Goal: Information Seeking & Learning: Compare options

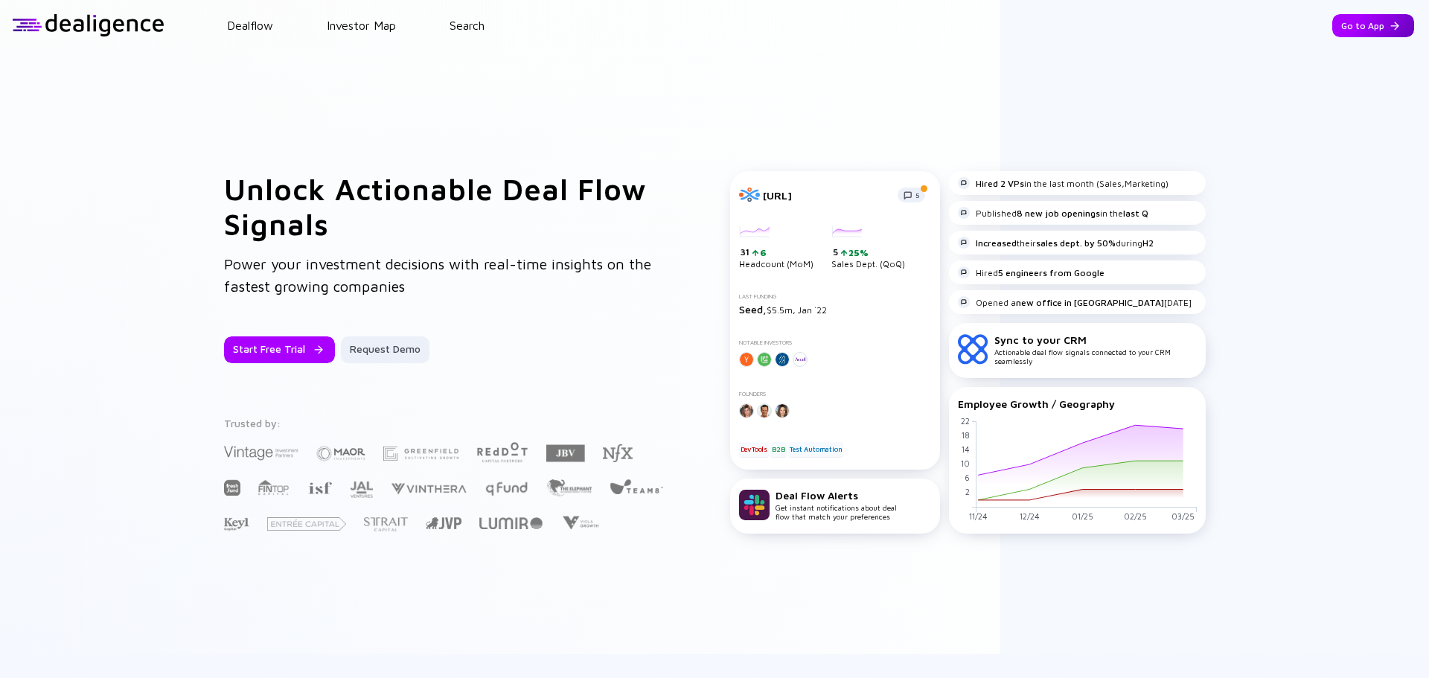
click at [1376, 26] on div "Go to App" at bounding box center [1374, 25] width 82 height 23
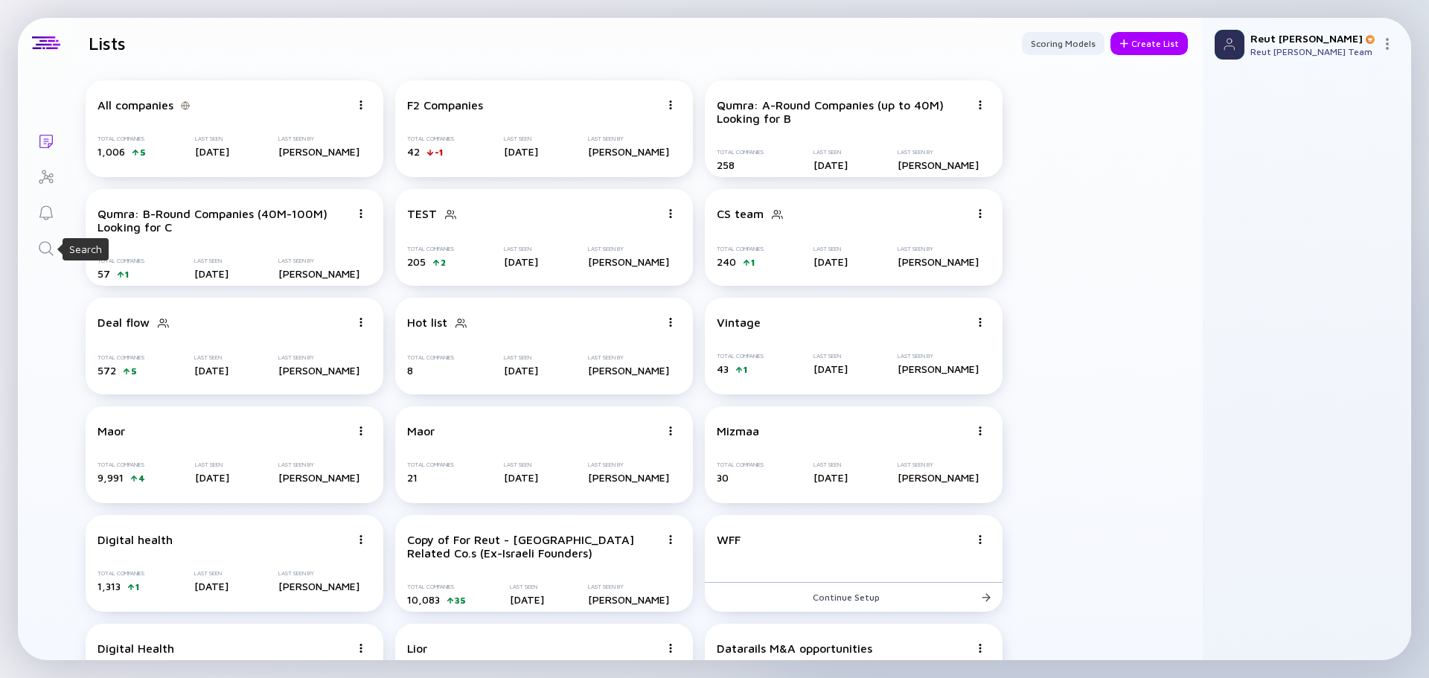
click at [42, 246] on icon "Search" at bounding box center [46, 249] width 18 height 18
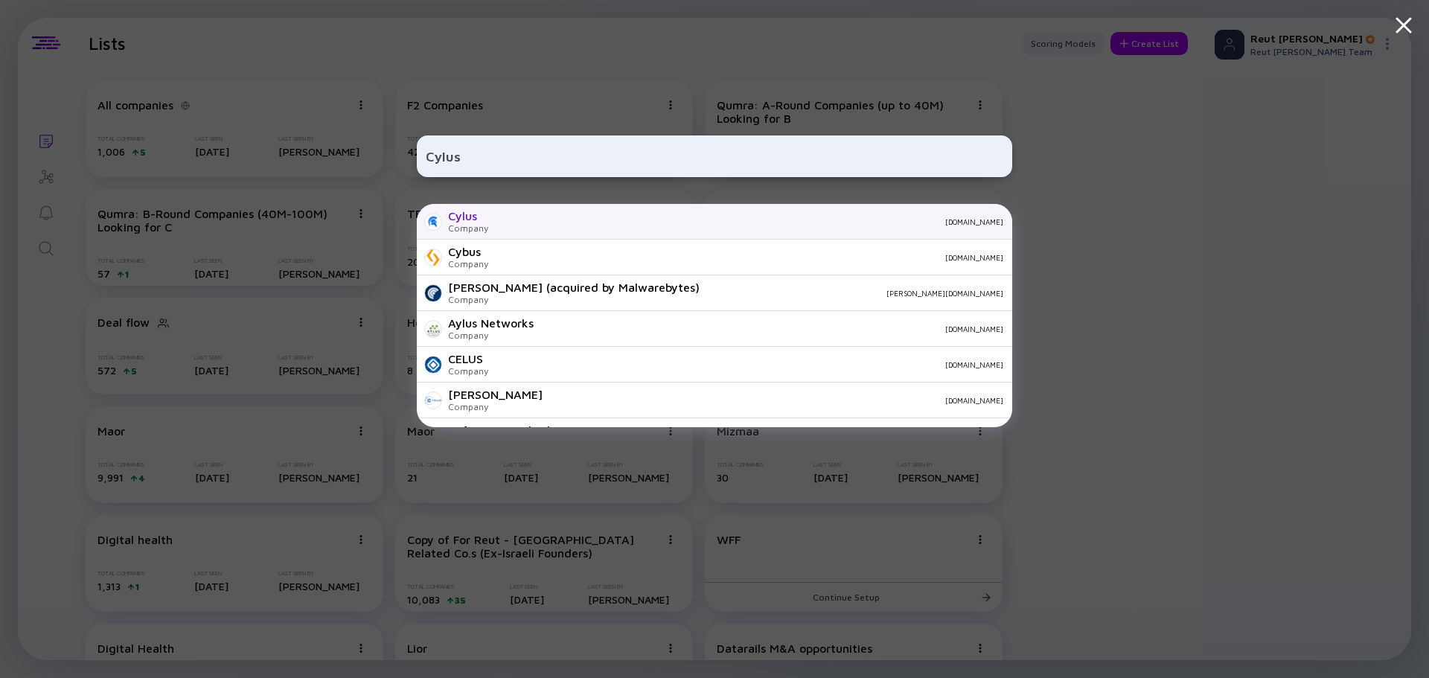
type input "Cylus"
click at [553, 219] on div "[DOMAIN_NAME]" at bounding box center [751, 221] width 503 height 9
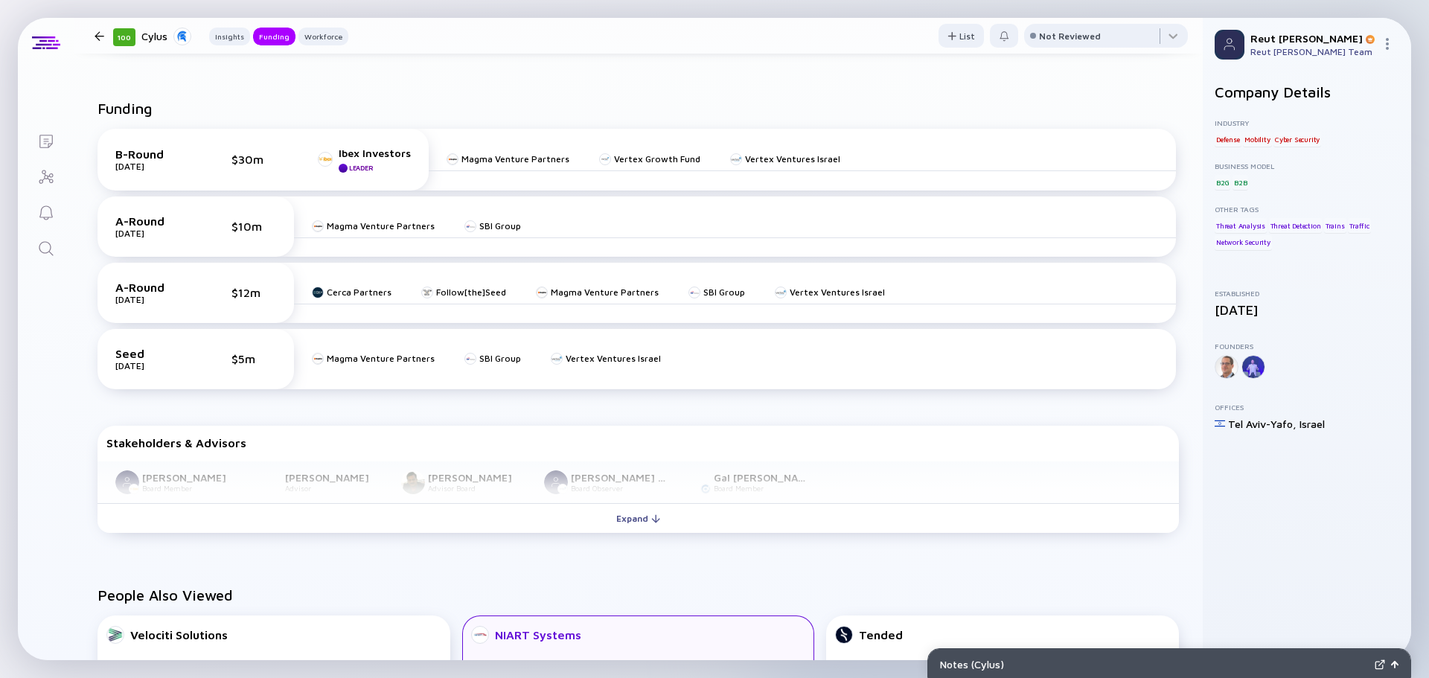
scroll to position [521, 0]
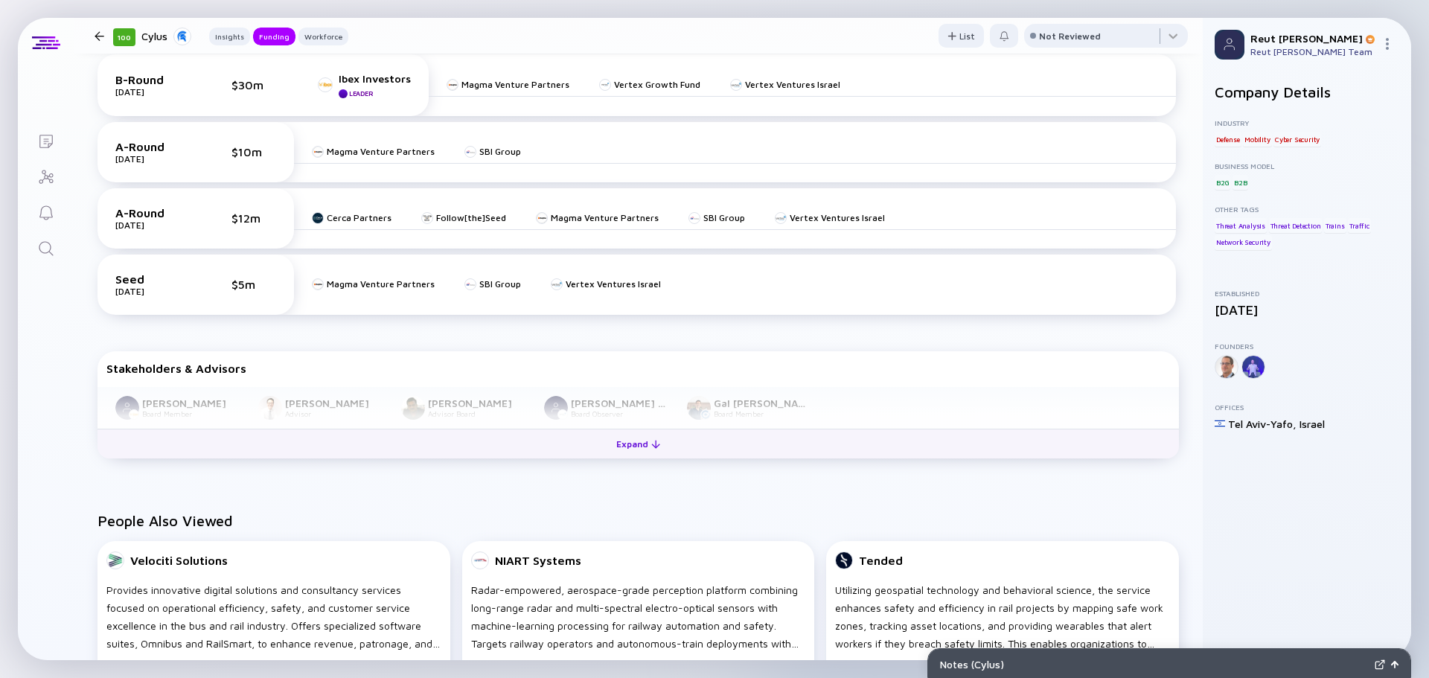
click at [547, 446] on button "Expand" at bounding box center [639, 444] width 1082 height 30
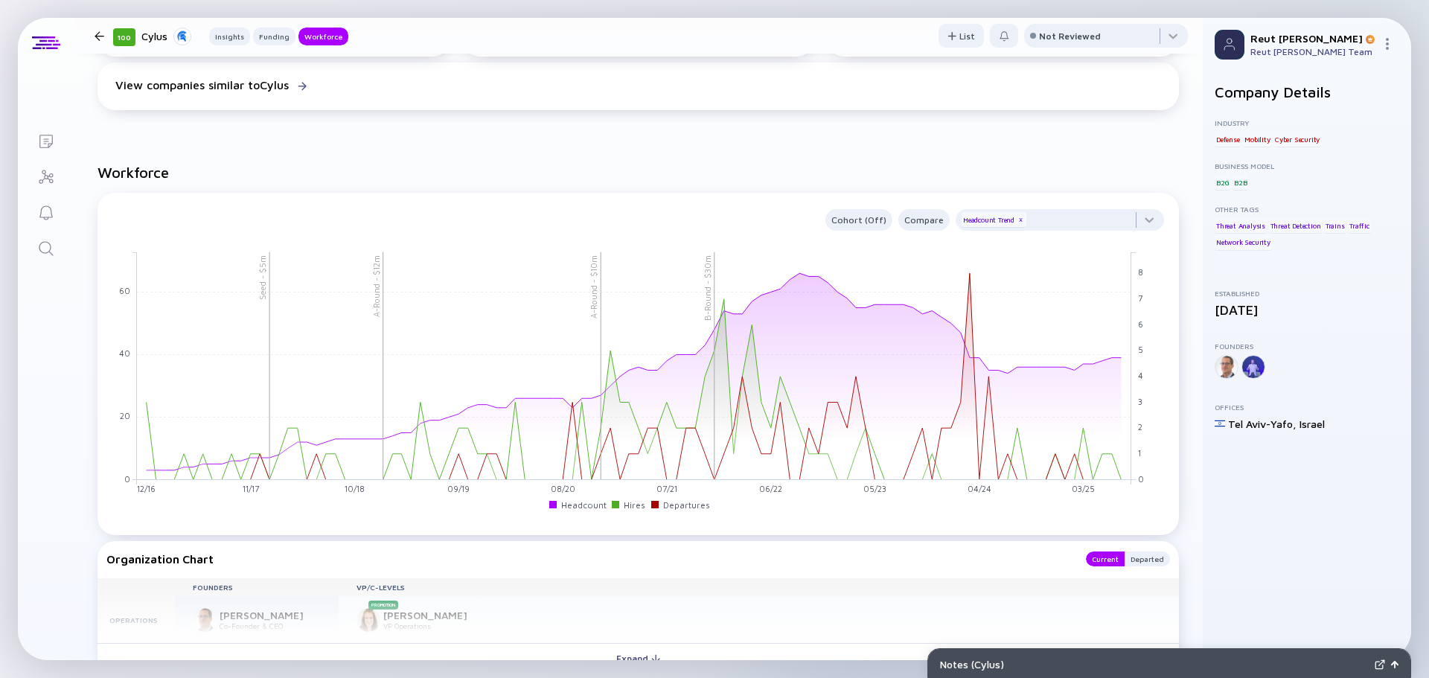
scroll to position [1266, 0]
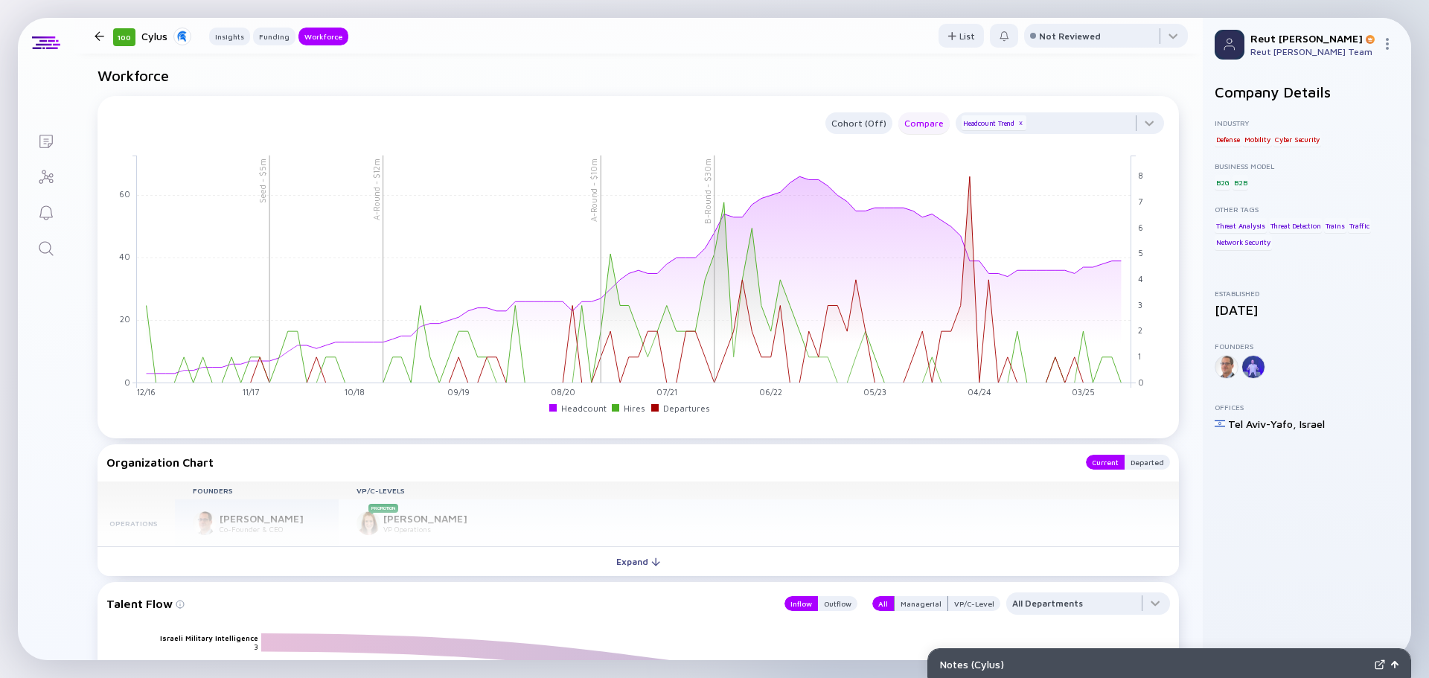
click at [917, 121] on div "Compare" at bounding box center [924, 123] width 51 height 17
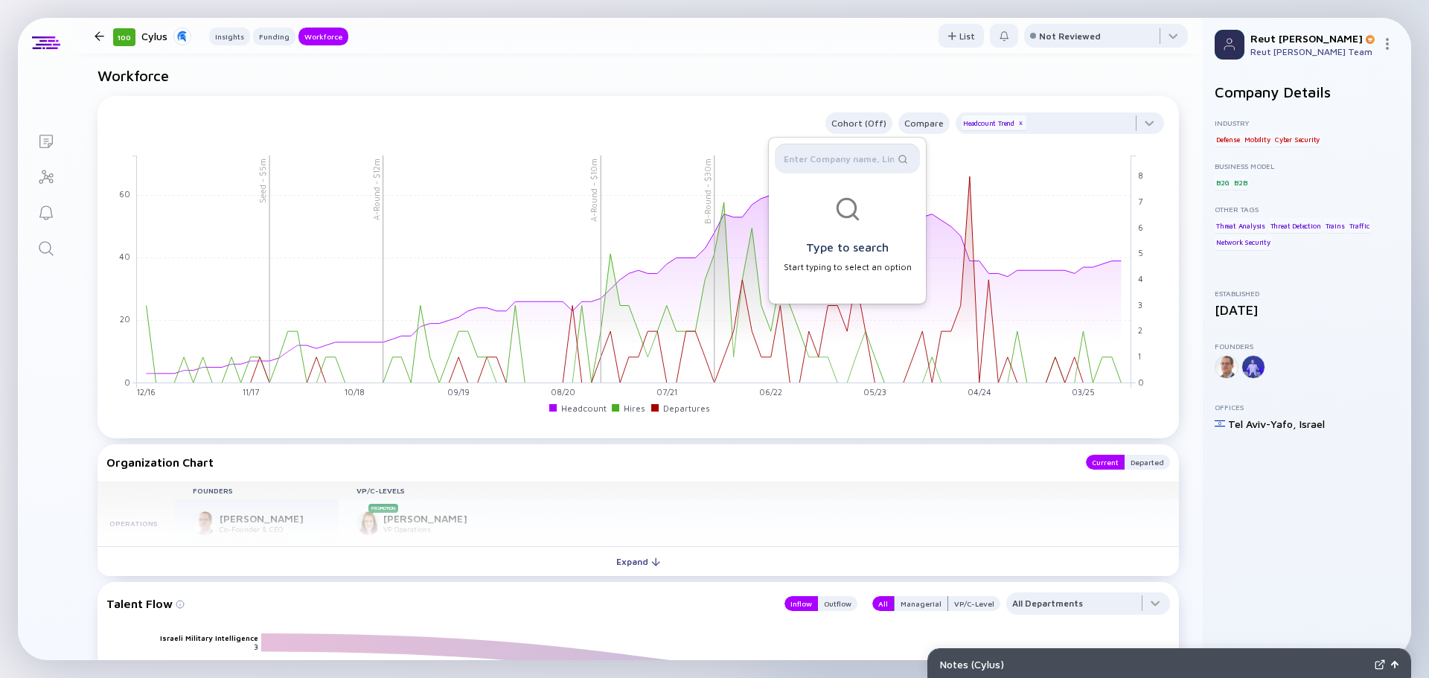
click at [858, 160] on input "text" at bounding box center [839, 158] width 110 height 15
click at [861, 160] on input "text" at bounding box center [839, 158] width 110 height 15
paste input "Cervello"
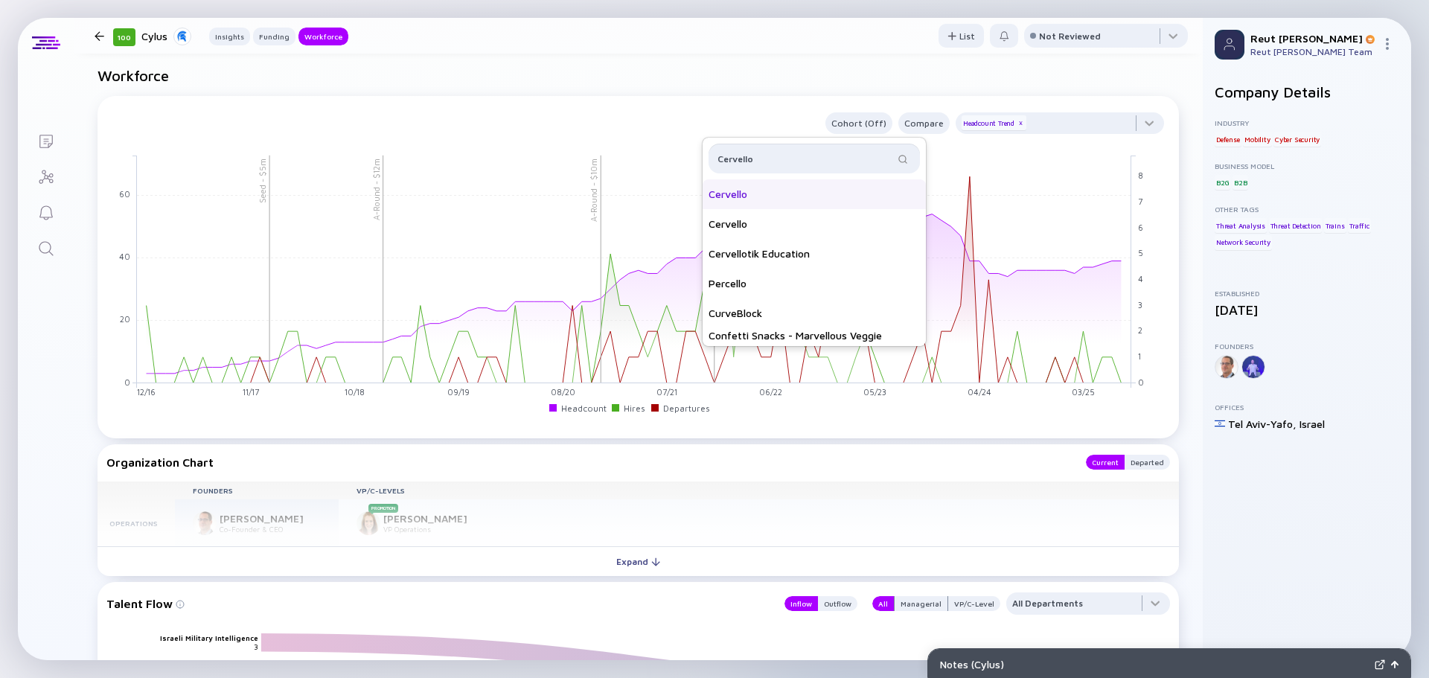
type input "Cervello"
click at [825, 192] on div "Cervello" at bounding box center [814, 194] width 223 height 30
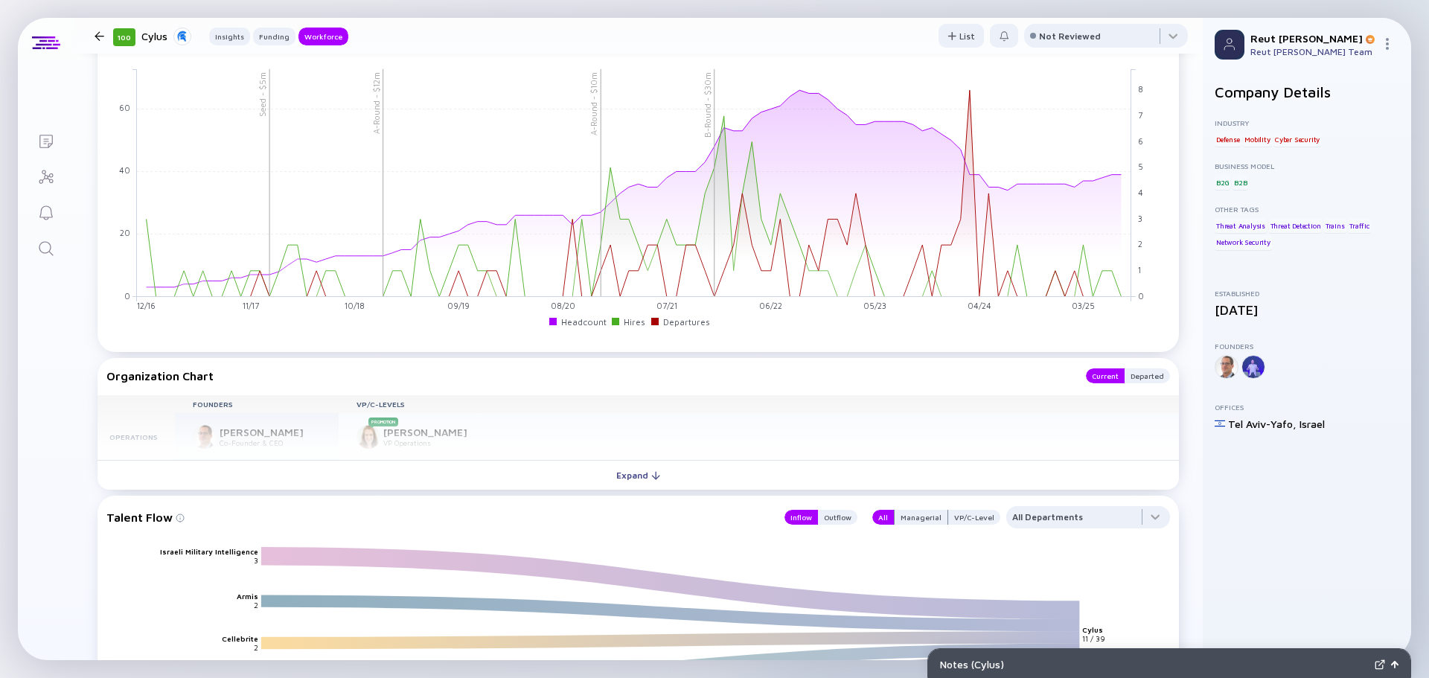
scroll to position [1300, 0]
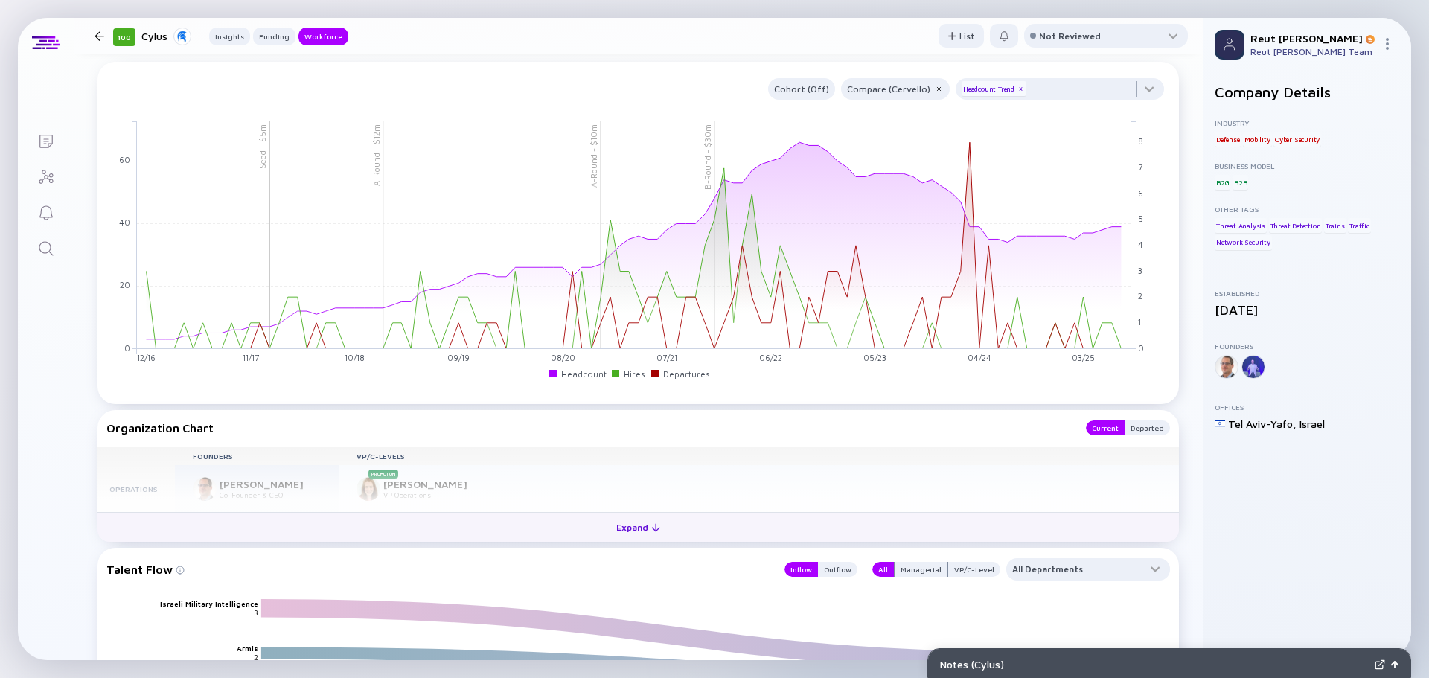
click at [549, 521] on button "Expand" at bounding box center [639, 527] width 1082 height 30
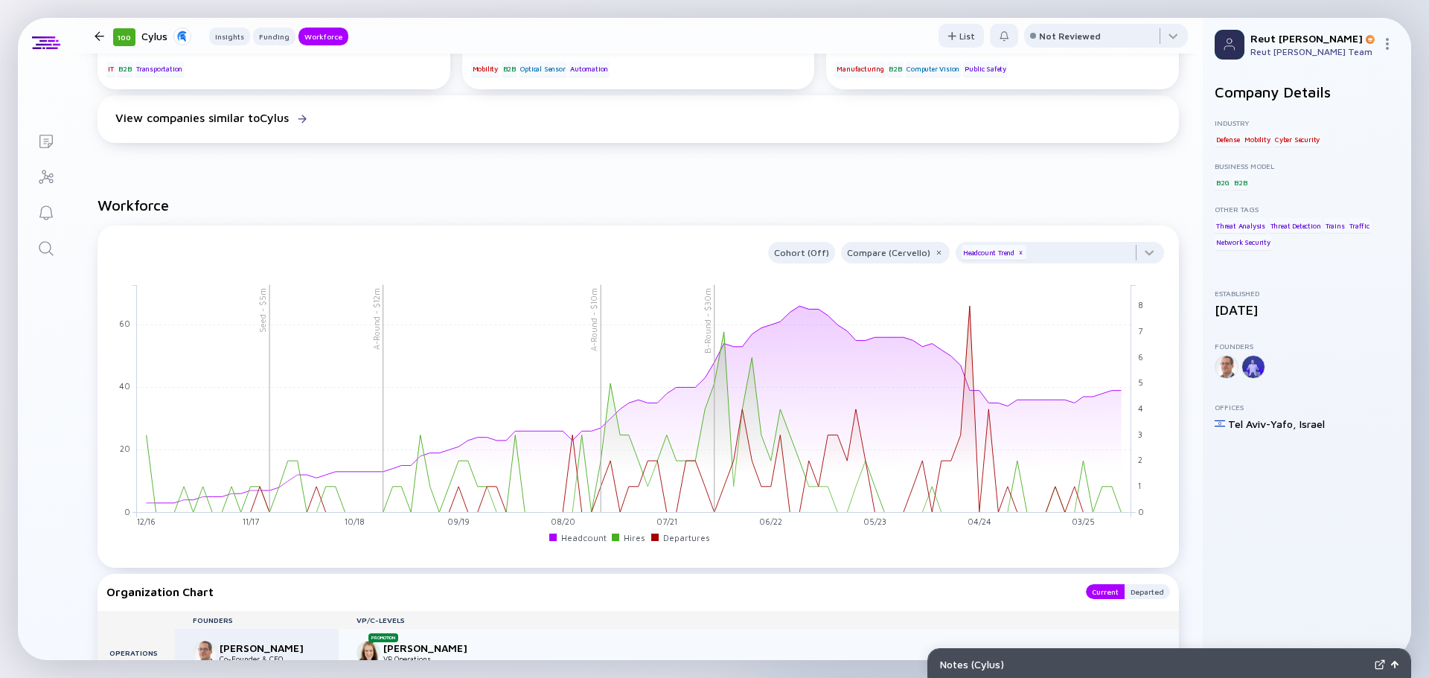
scroll to position [1191, 0]
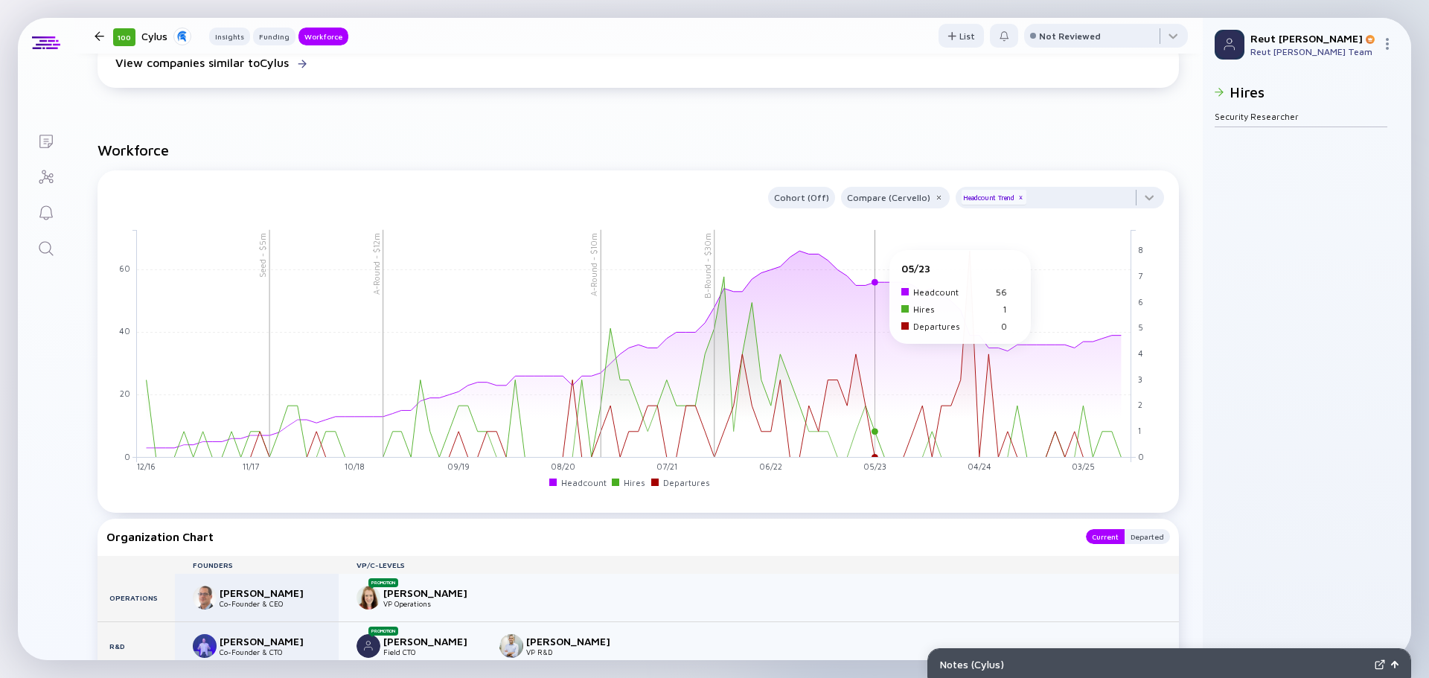
drag, startPoint x: 884, startPoint y: 199, endPoint x: 878, endPoint y: 257, distance: 58.4
click at [878, 257] on div "Cohort (Off) Compare (Cervello) Headcount Trend x A-Round - $12m B-Round - $30m…" at bounding box center [638, 334] width 1064 height 307
click at [855, 272] on rect at bounding box center [634, 343] width 995 height 228
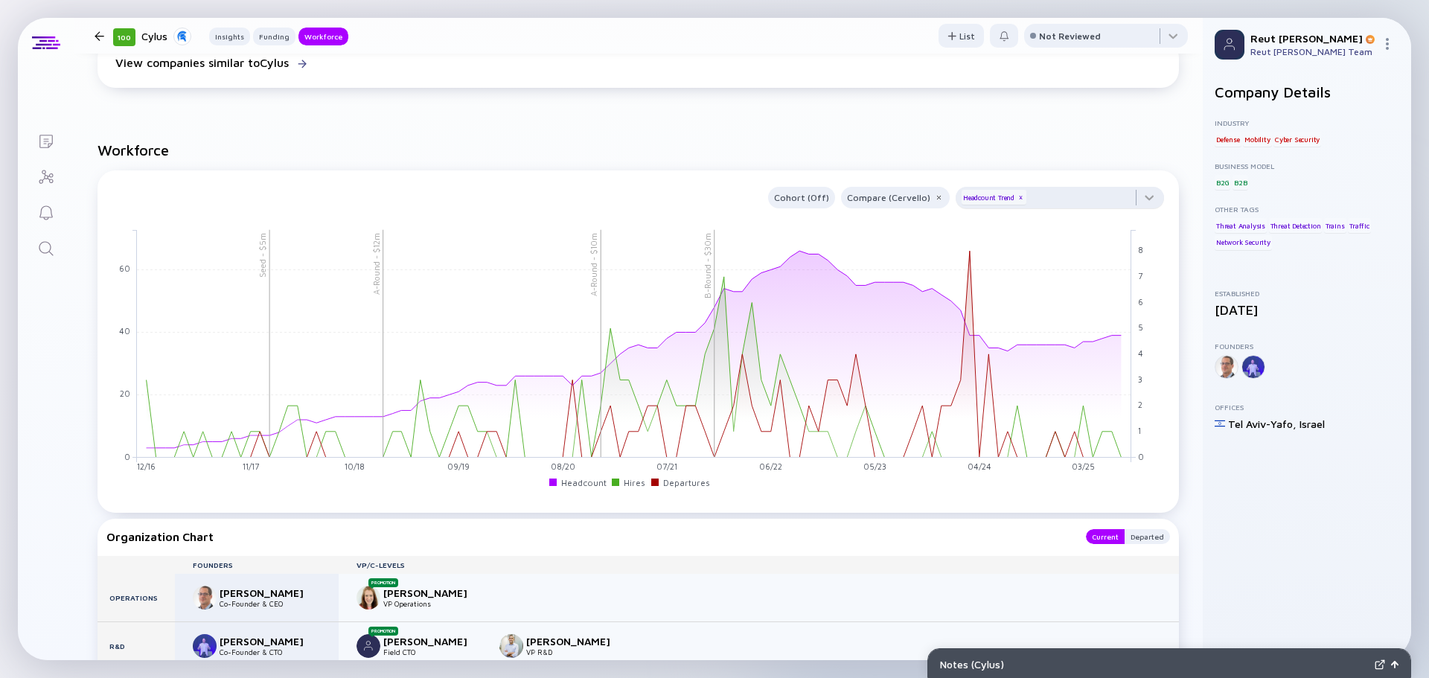
click at [1005, 198] on div "Headcount Trend x" at bounding box center [994, 197] width 65 height 15
click at [805, 202] on div "Cohort (Off)" at bounding box center [801, 197] width 67 height 17
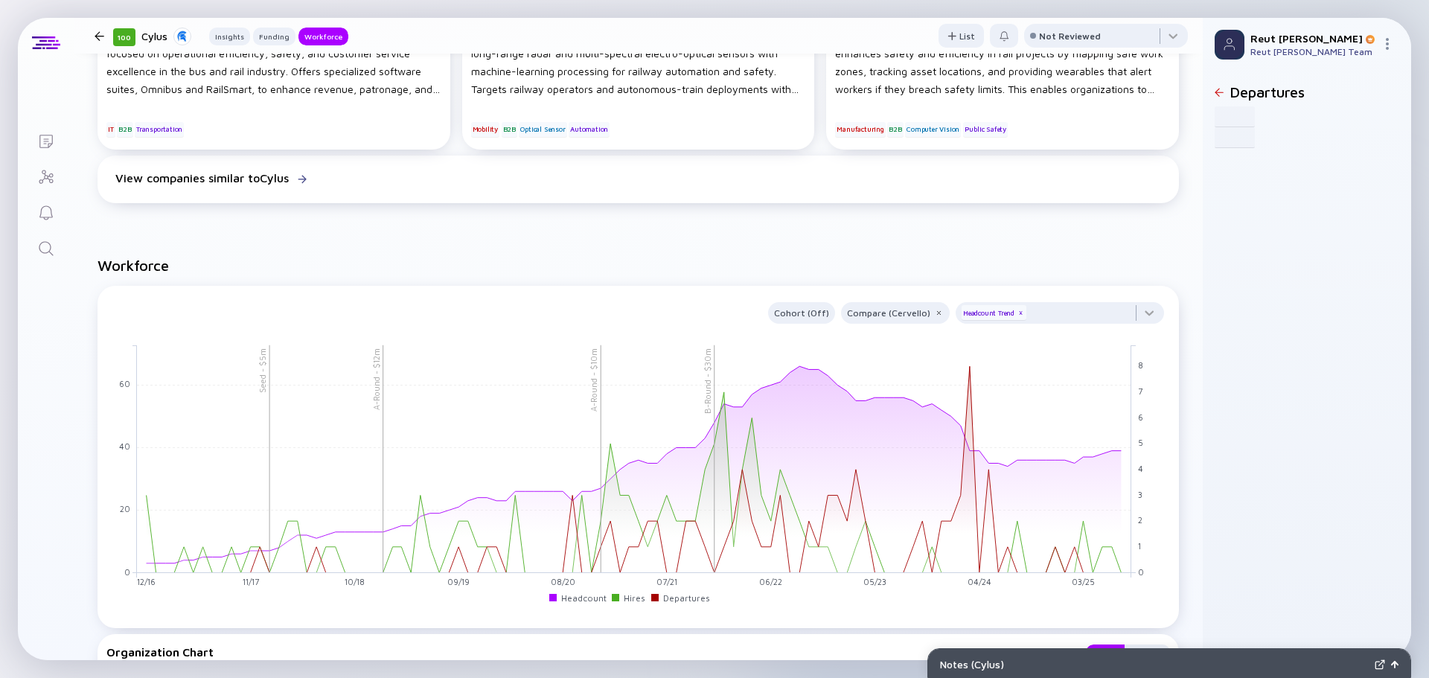
scroll to position [1042, 0]
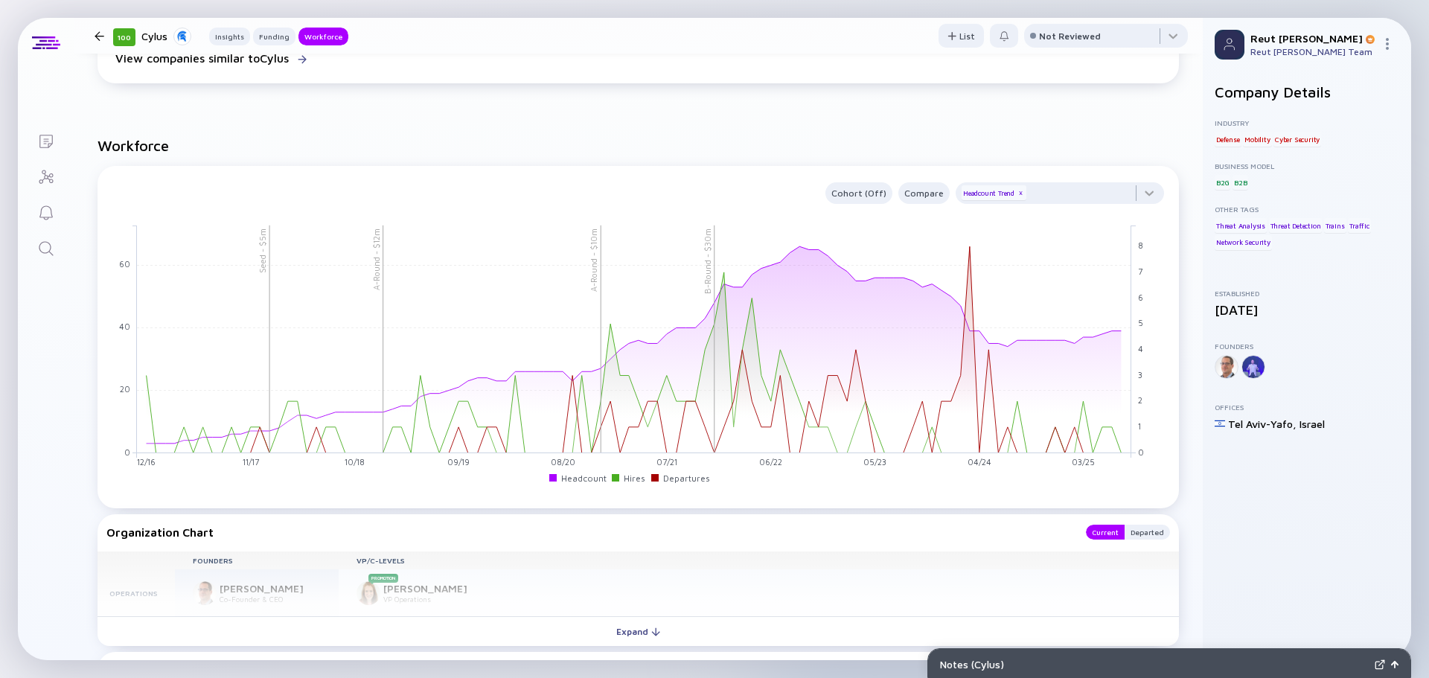
scroll to position [1191, 0]
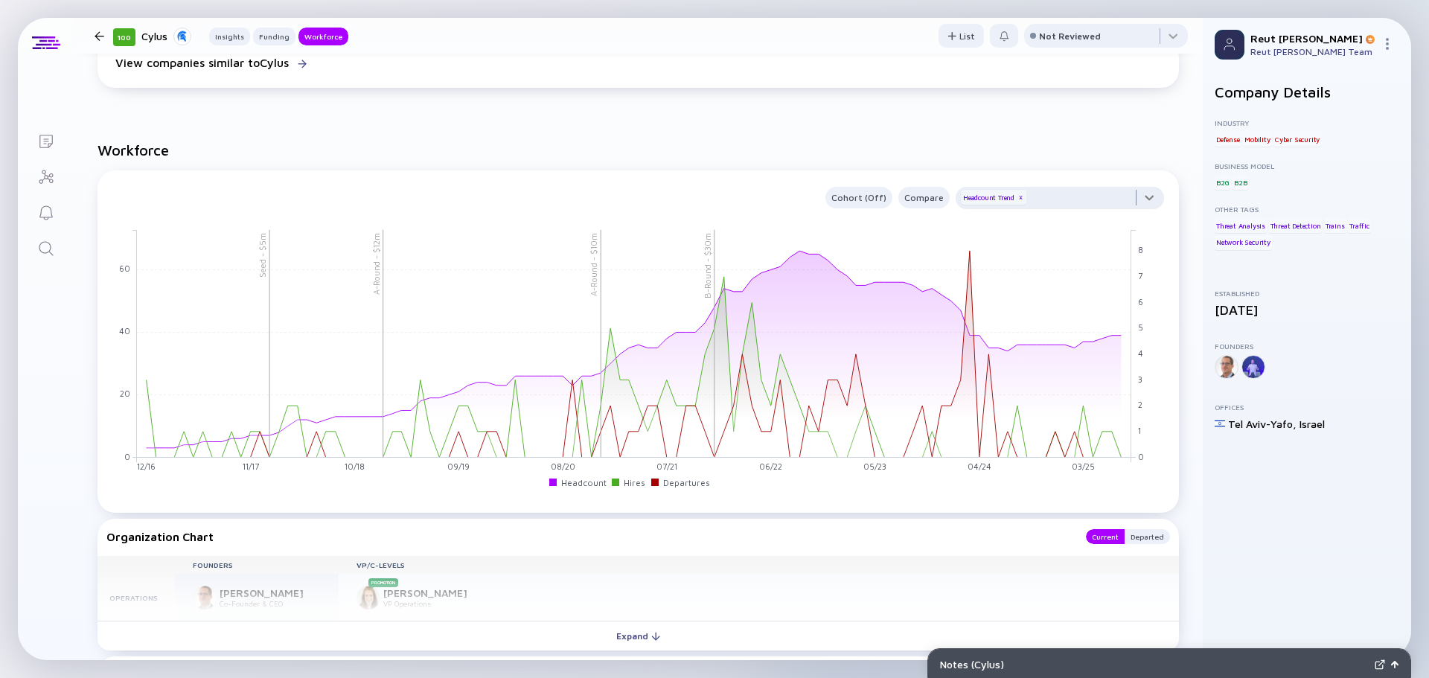
click at [1068, 198] on div at bounding box center [1060, 202] width 208 height 30
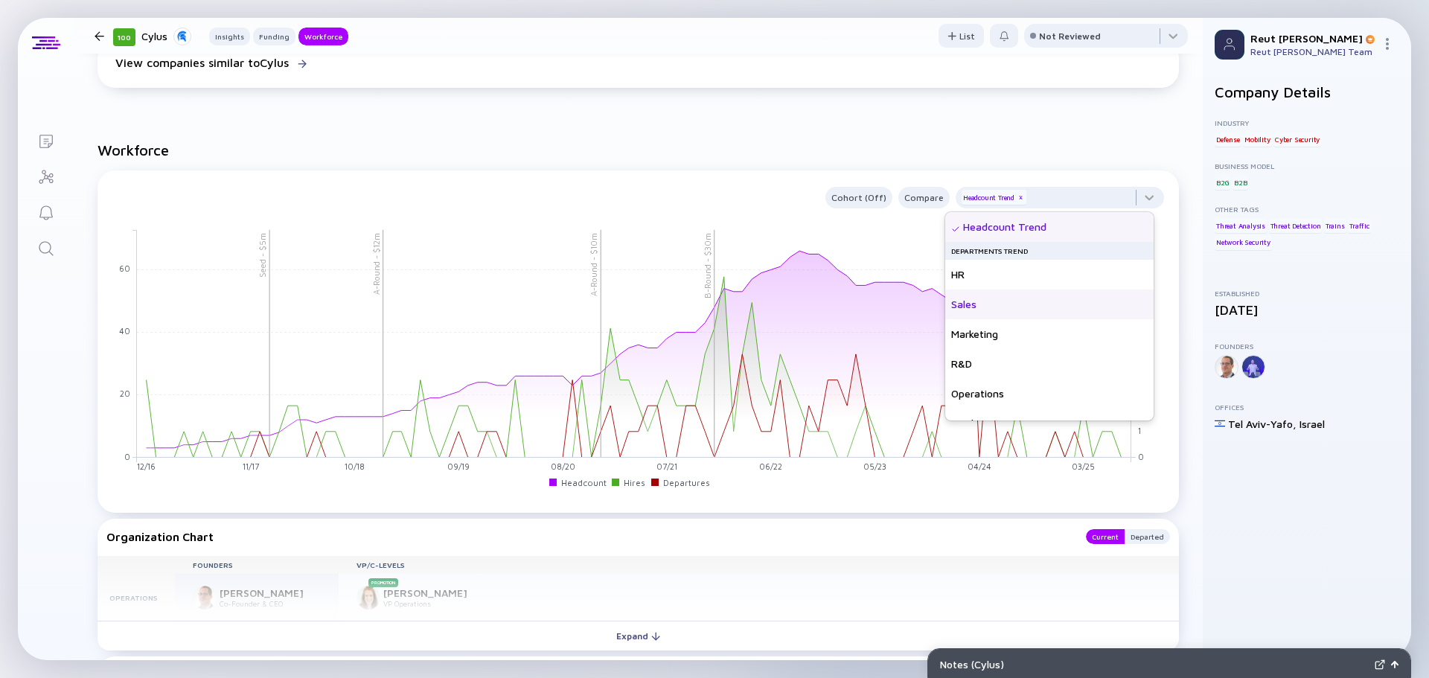
click at [1036, 310] on div "Sales" at bounding box center [1049, 305] width 208 height 30
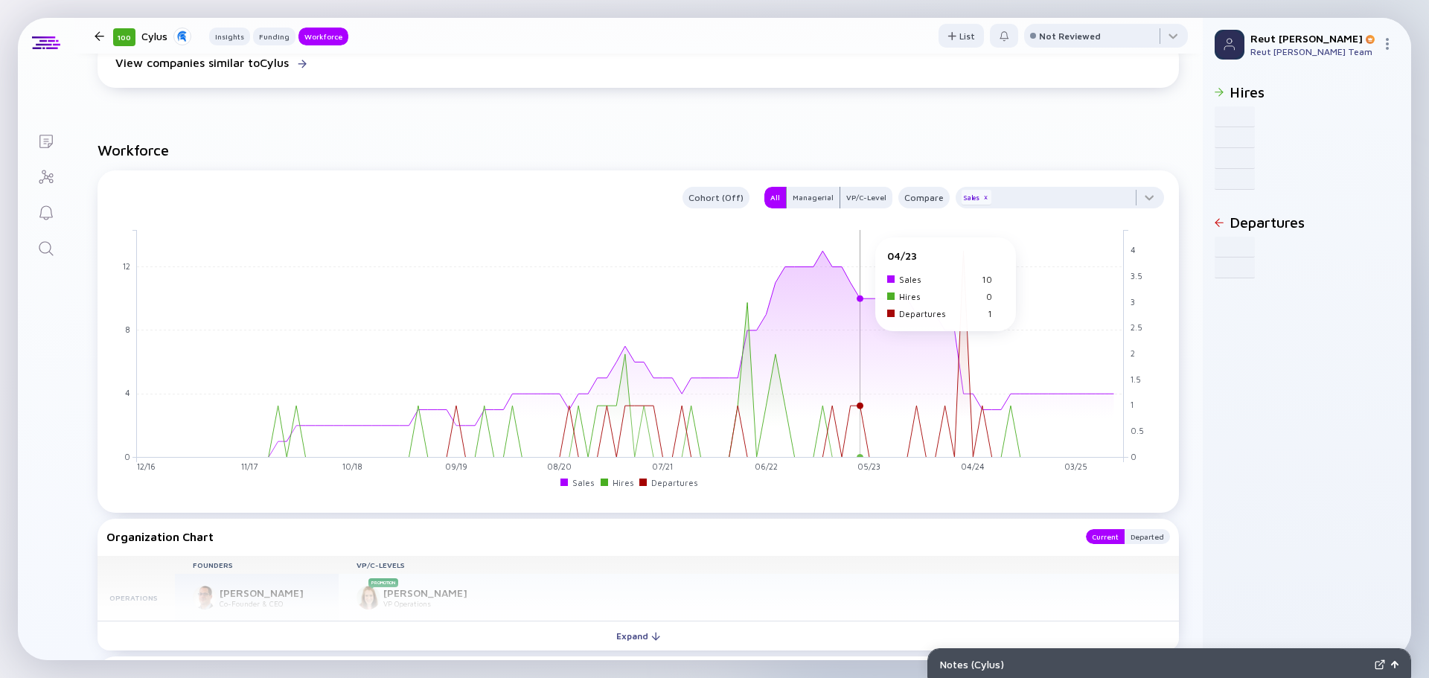
click at [858, 244] on rect at bounding box center [630, 343] width 987 height 228
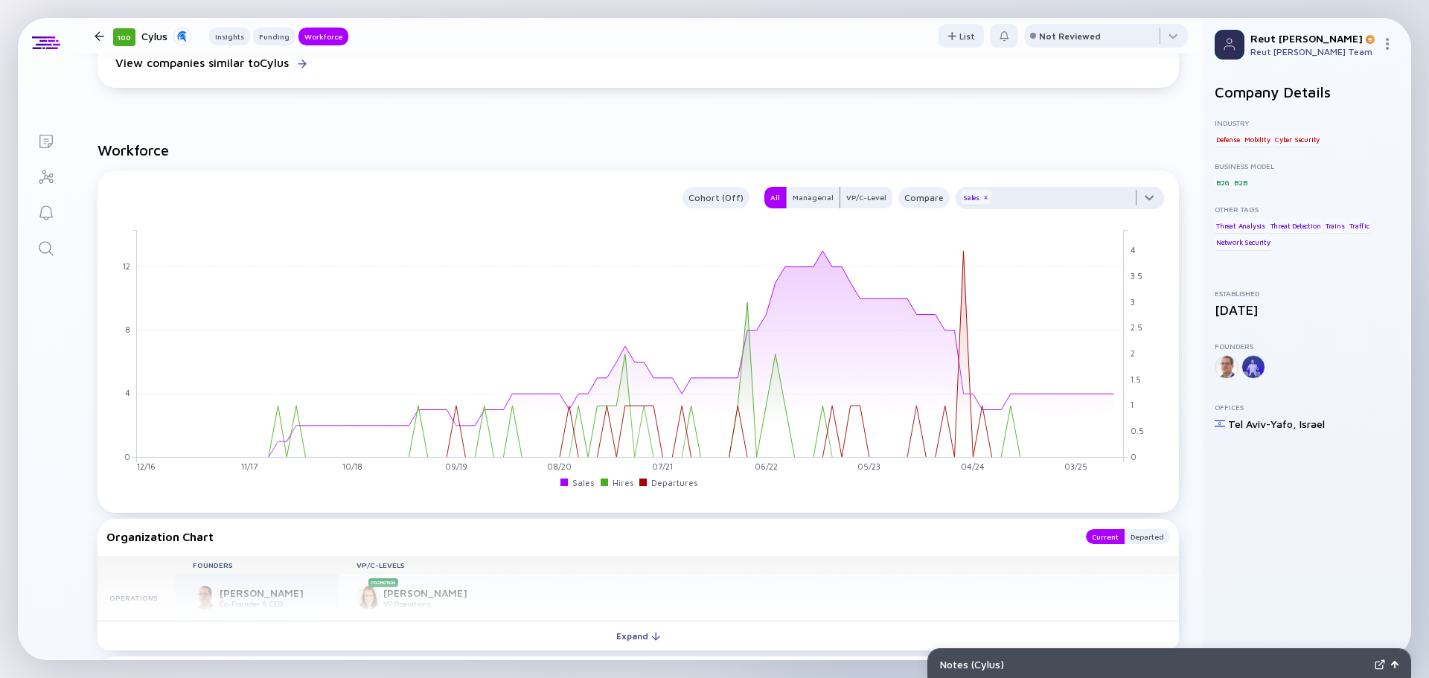
click at [1145, 198] on div at bounding box center [1060, 202] width 208 height 30
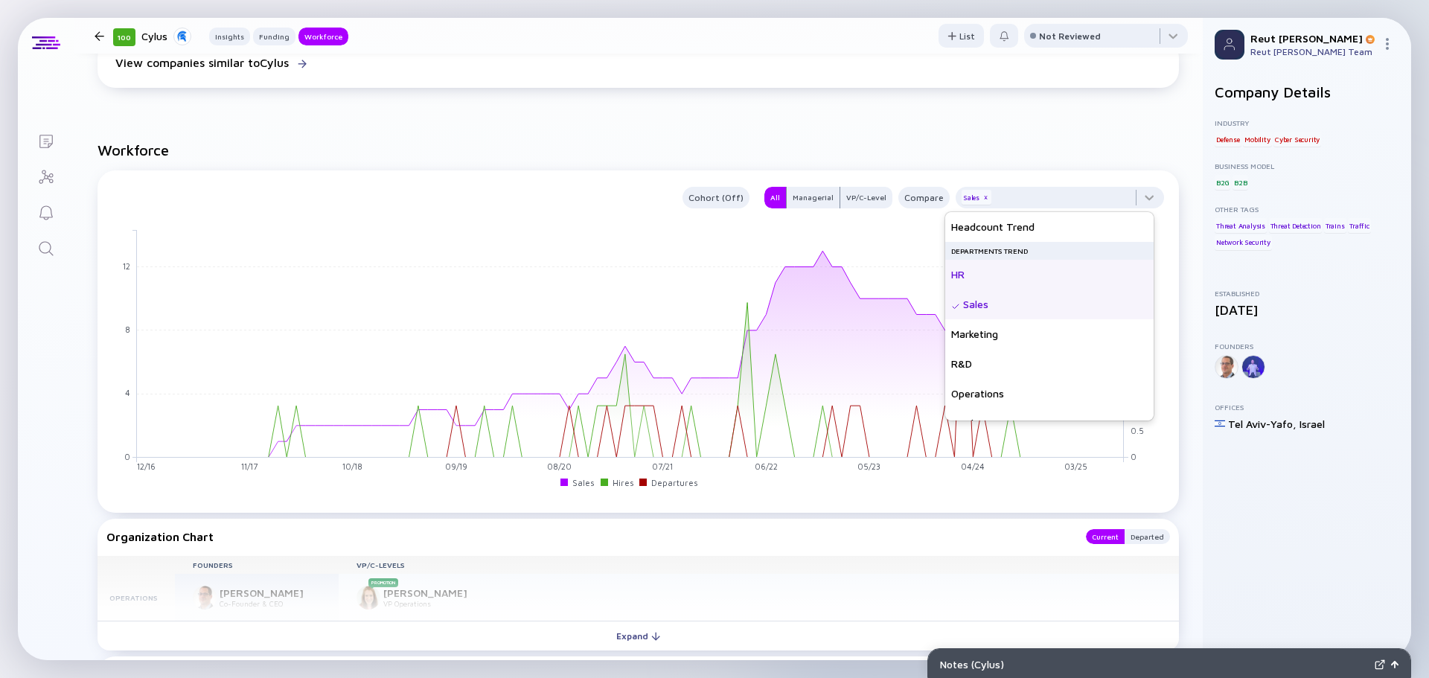
click at [1047, 279] on div "HR" at bounding box center [1049, 275] width 208 height 30
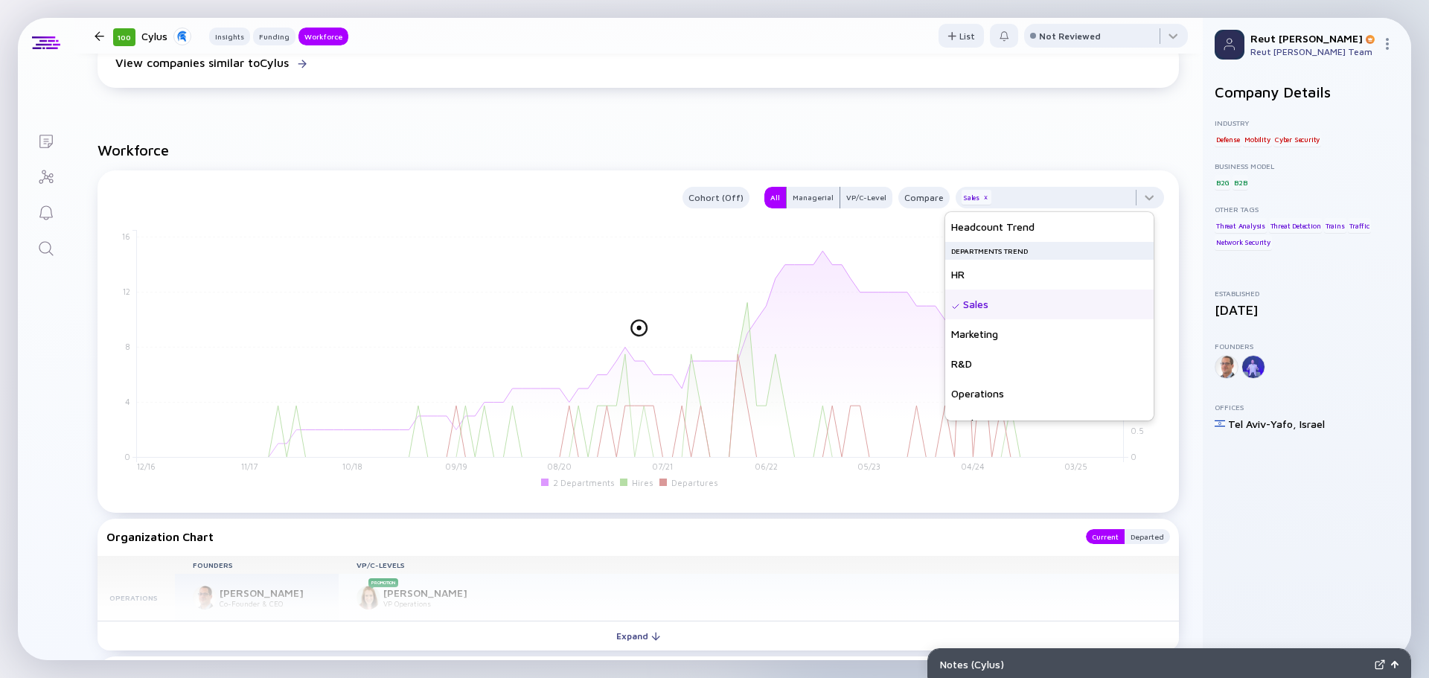
drag, startPoint x: 1036, startPoint y: 304, endPoint x: 1038, endPoint y: 256, distance: 47.7
click at [1034, 302] on div "Sales" at bounding box center [1049, 305] width 208 height 30
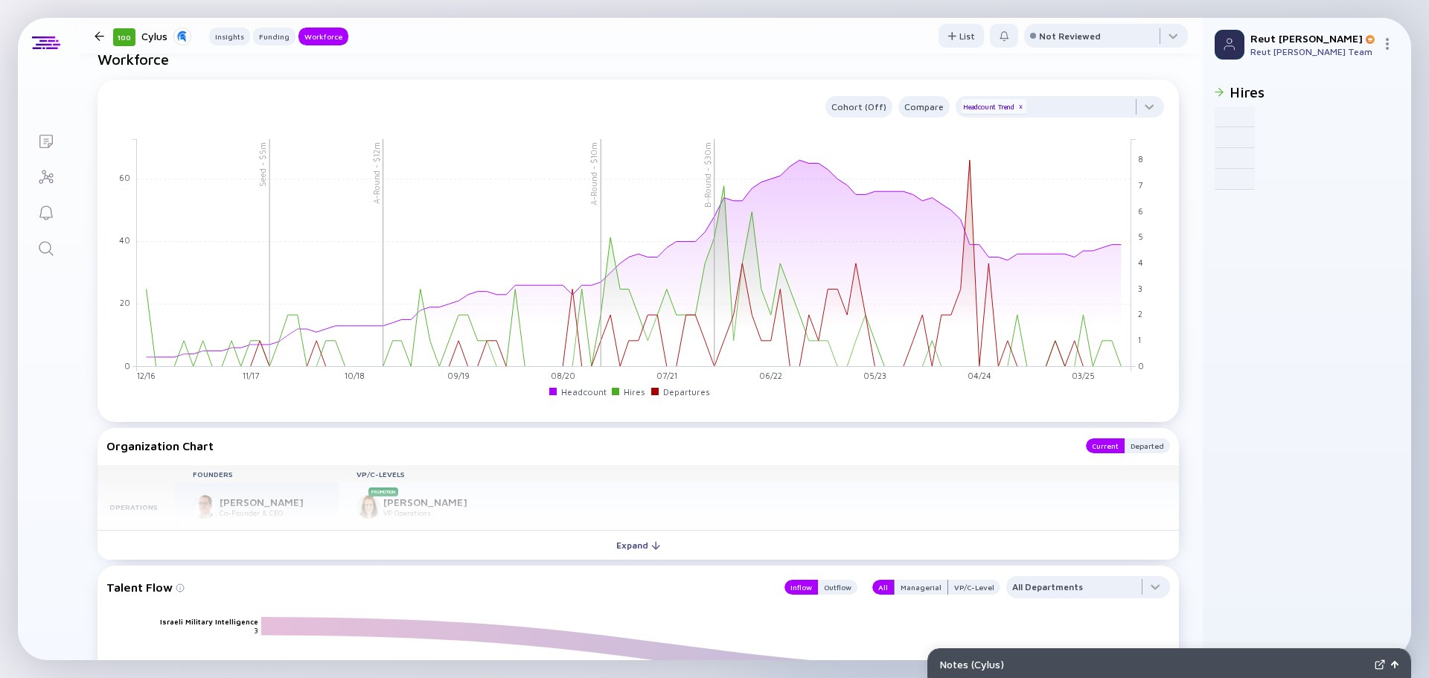
scroll to position [1340, 0]
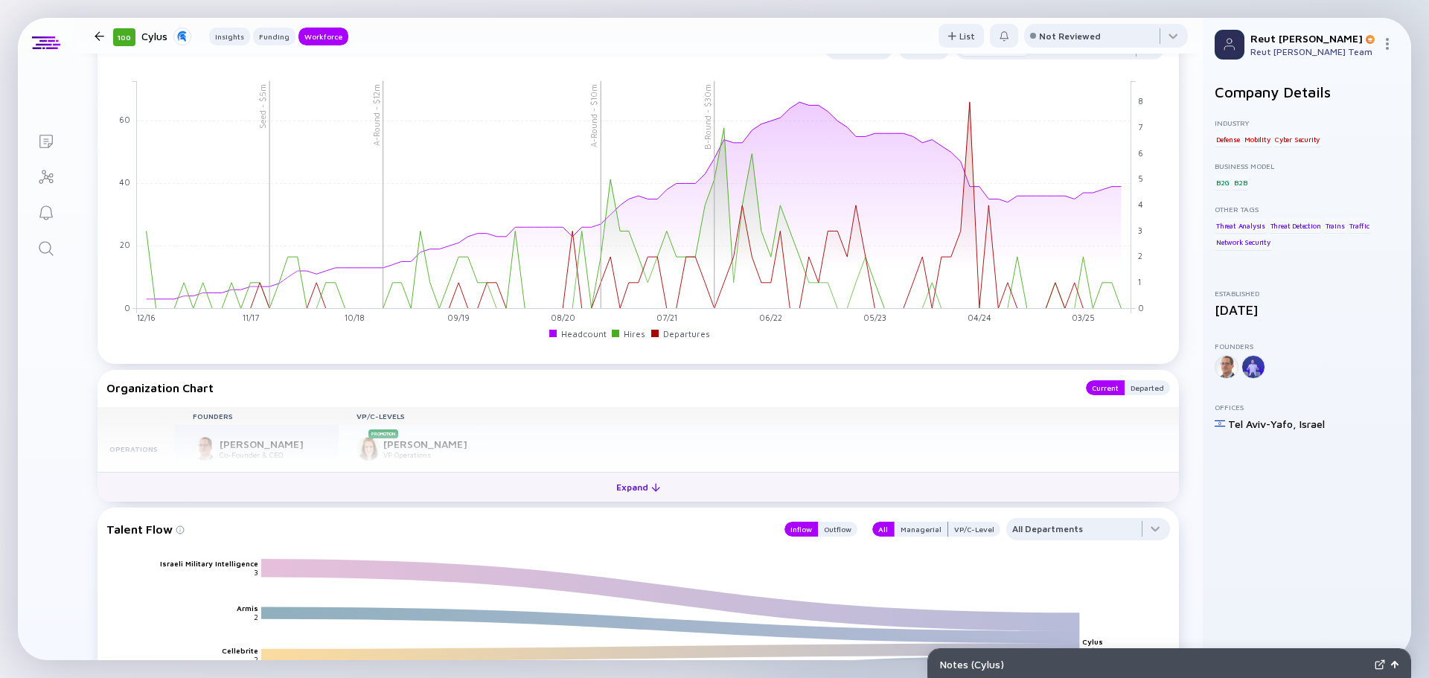
click at [462, 480] on button "Expand" at bounding box center [639, 487] width 1082 height 30
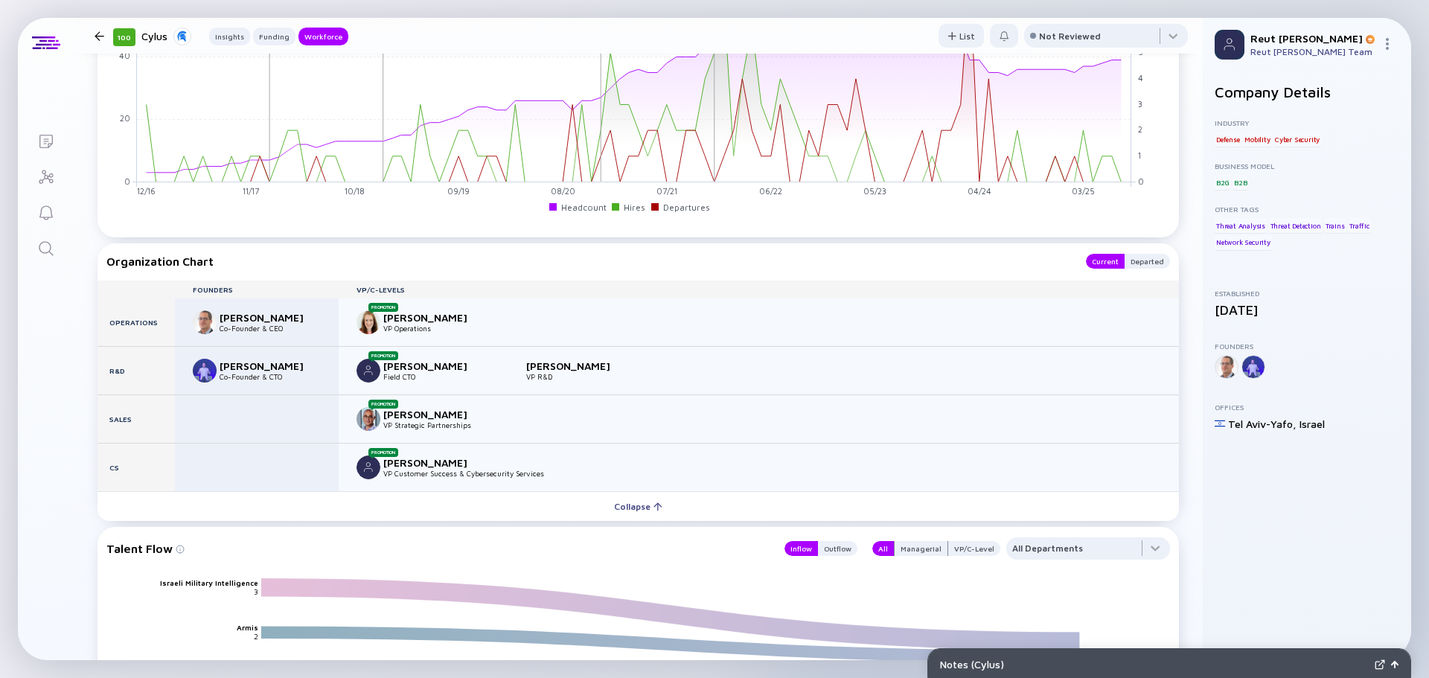
scroll to position [1489, 0]
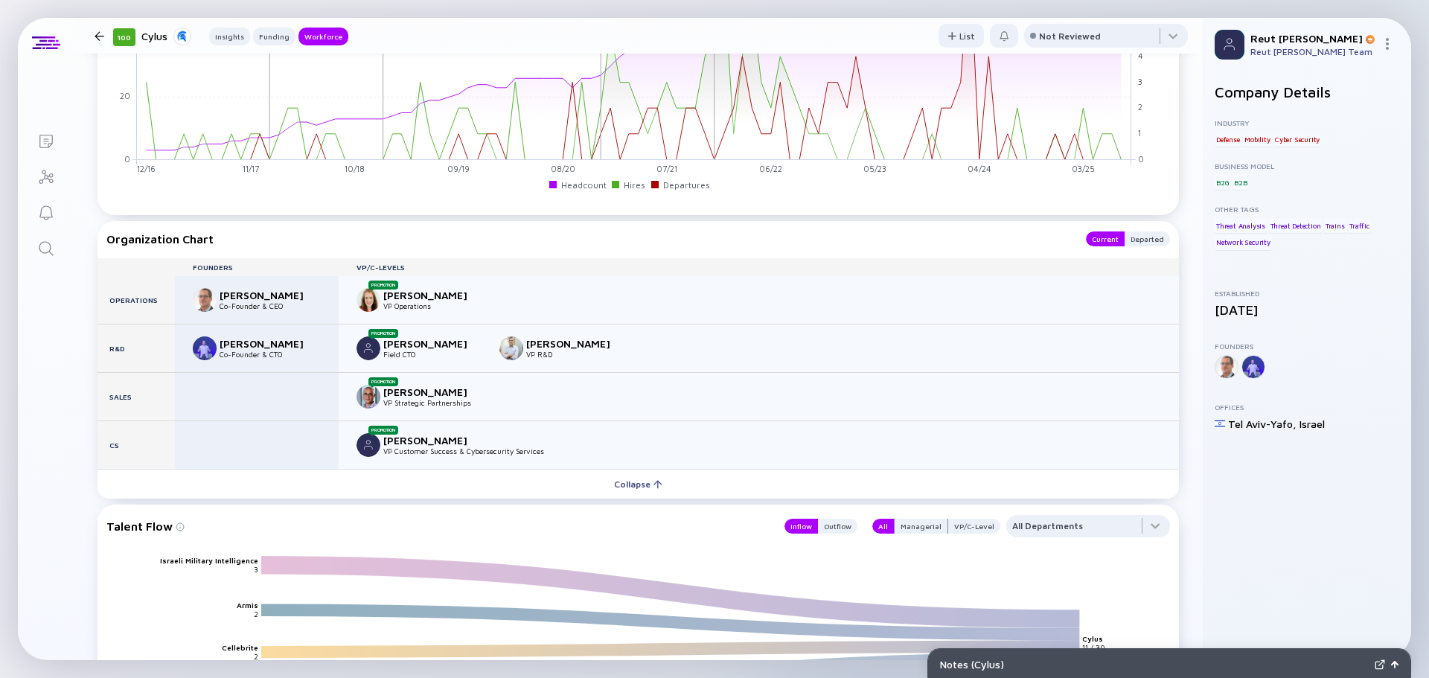
drag, startPoint x: 660, startPoint y: 487, endPoint x: 879, endPoint y: 497, distance: 219.1
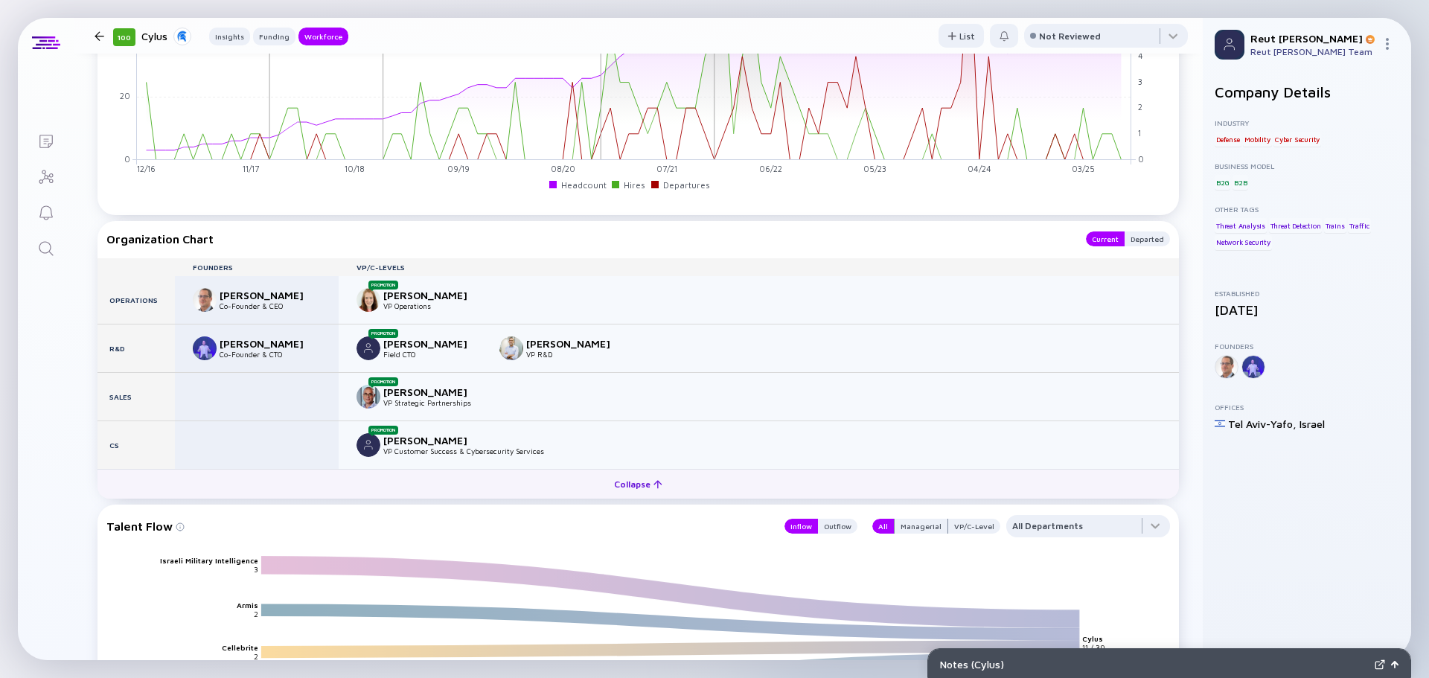
click at [840, 503] on div "Workforce Cohort (Off) Compare Headcount Trend x A-Round - $12m B-Round - $30m …" at bounding box center [638, 516] width 1129 height 1393
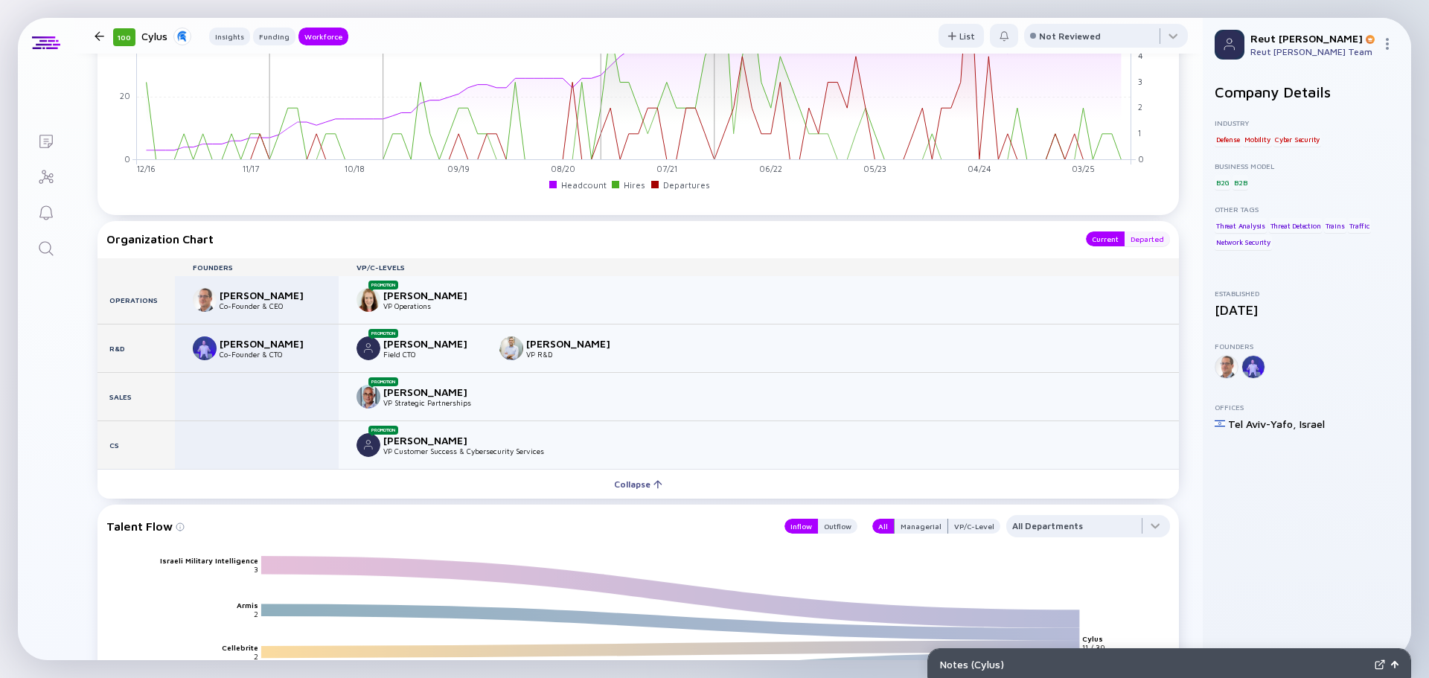
click at [1145, 236] on div "Departed" at bounding box center [1147, 239] width 45 height 15
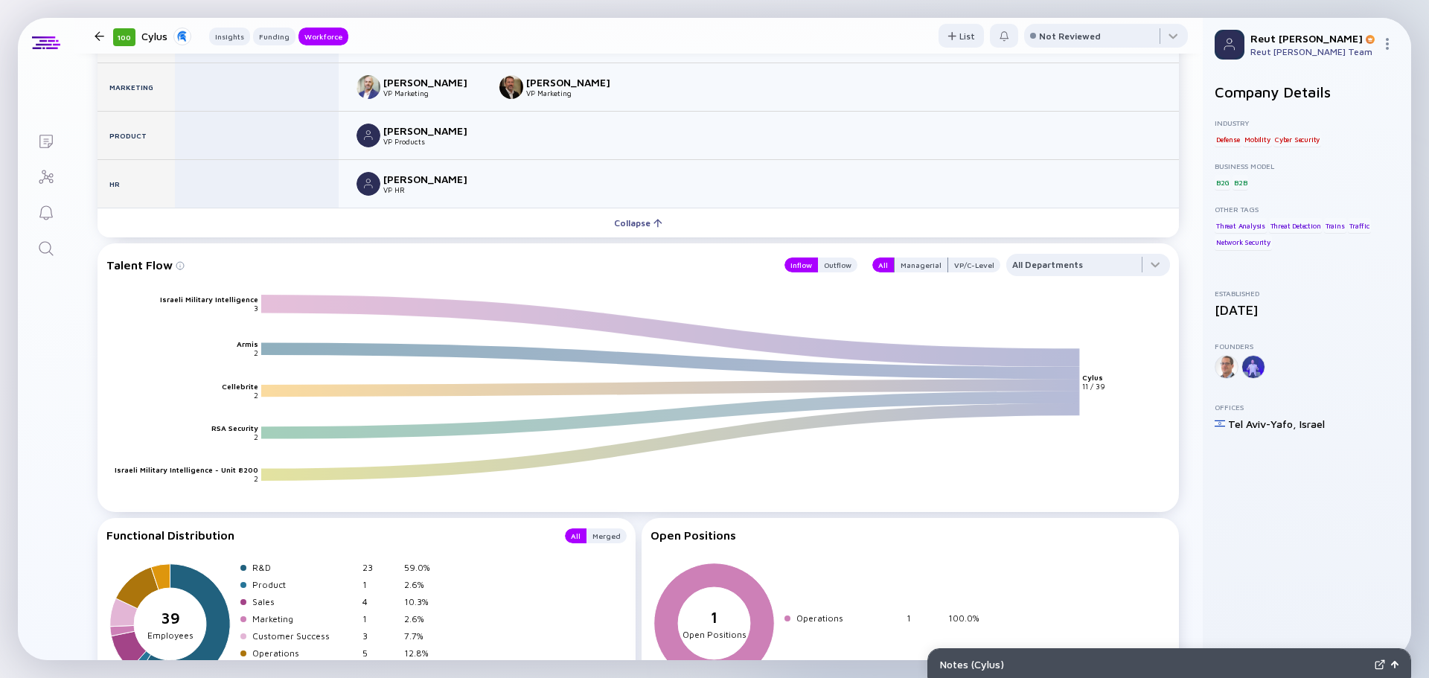
scroll to position [1861, 0]
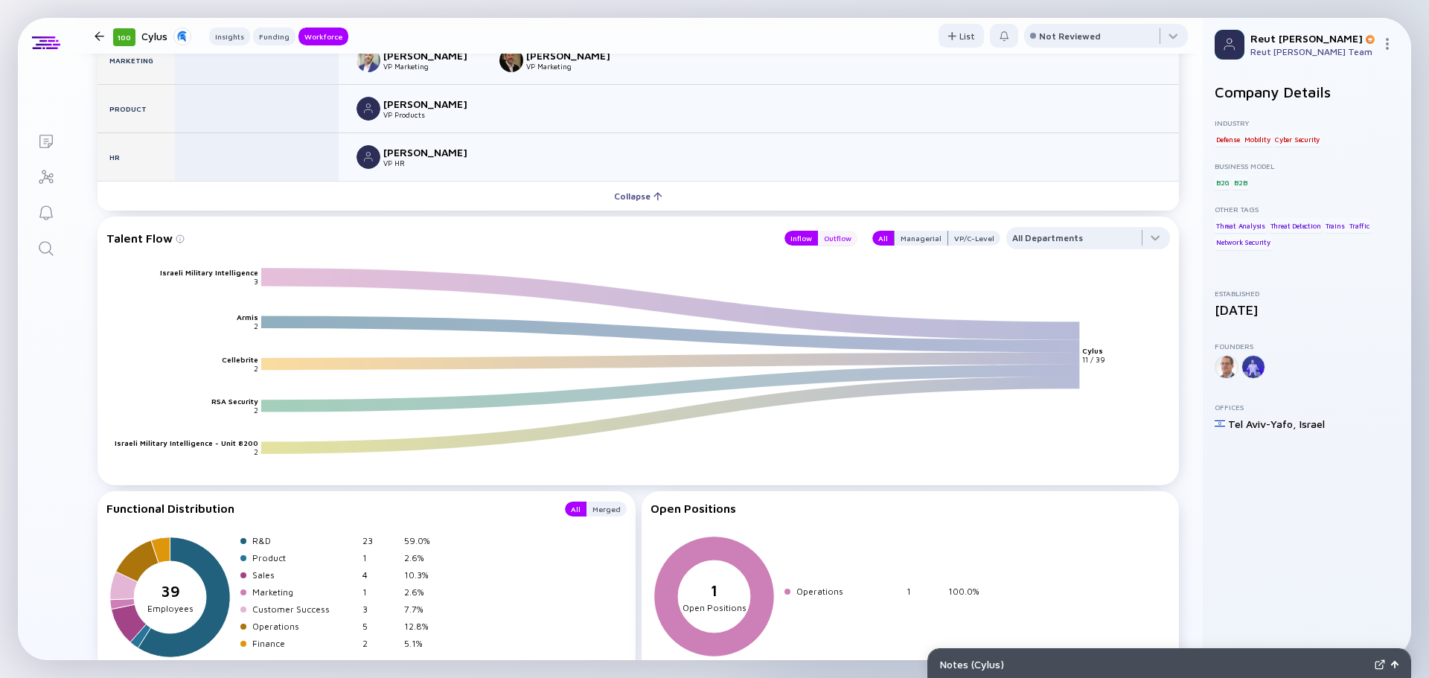
click at [842, 238] on div "Outflow" at bounding box center [837, 238] width 39 height 15
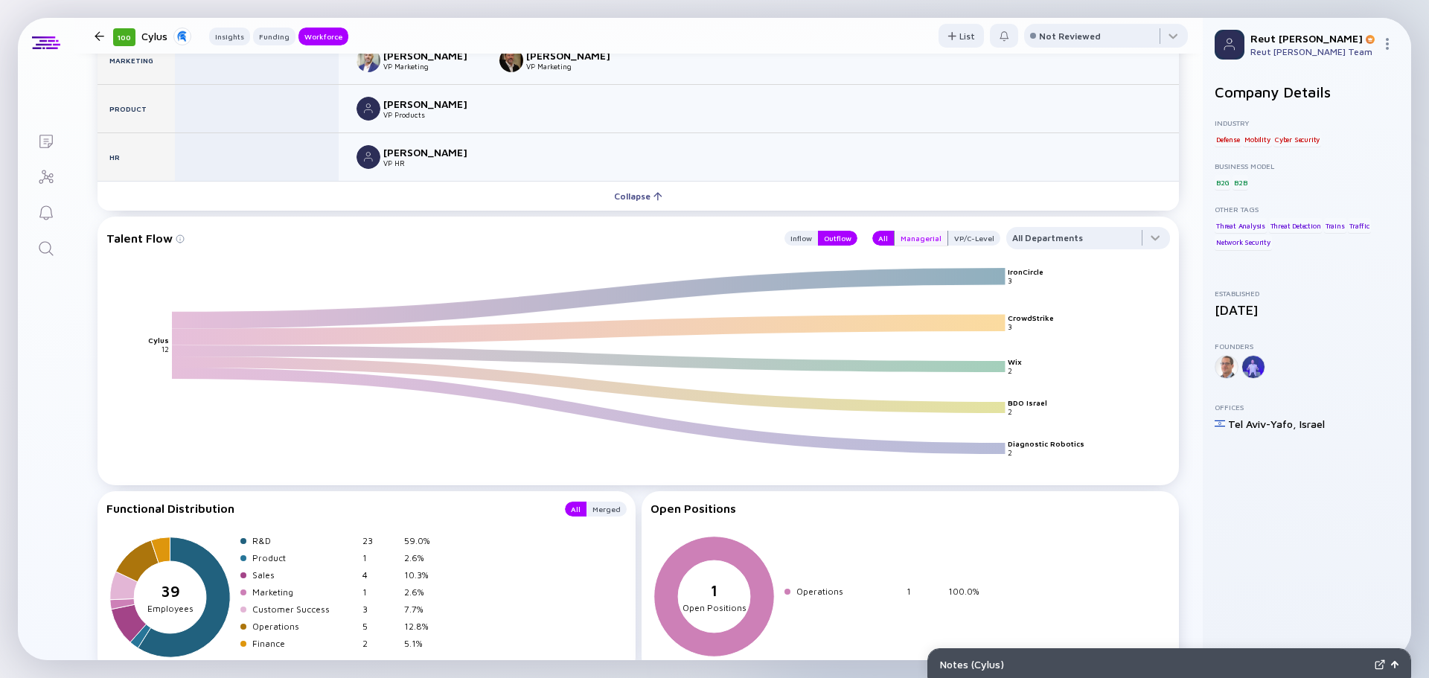
click at [921, 231] on div "Managerial" at bounding box center [921, 238] width 53 height 15
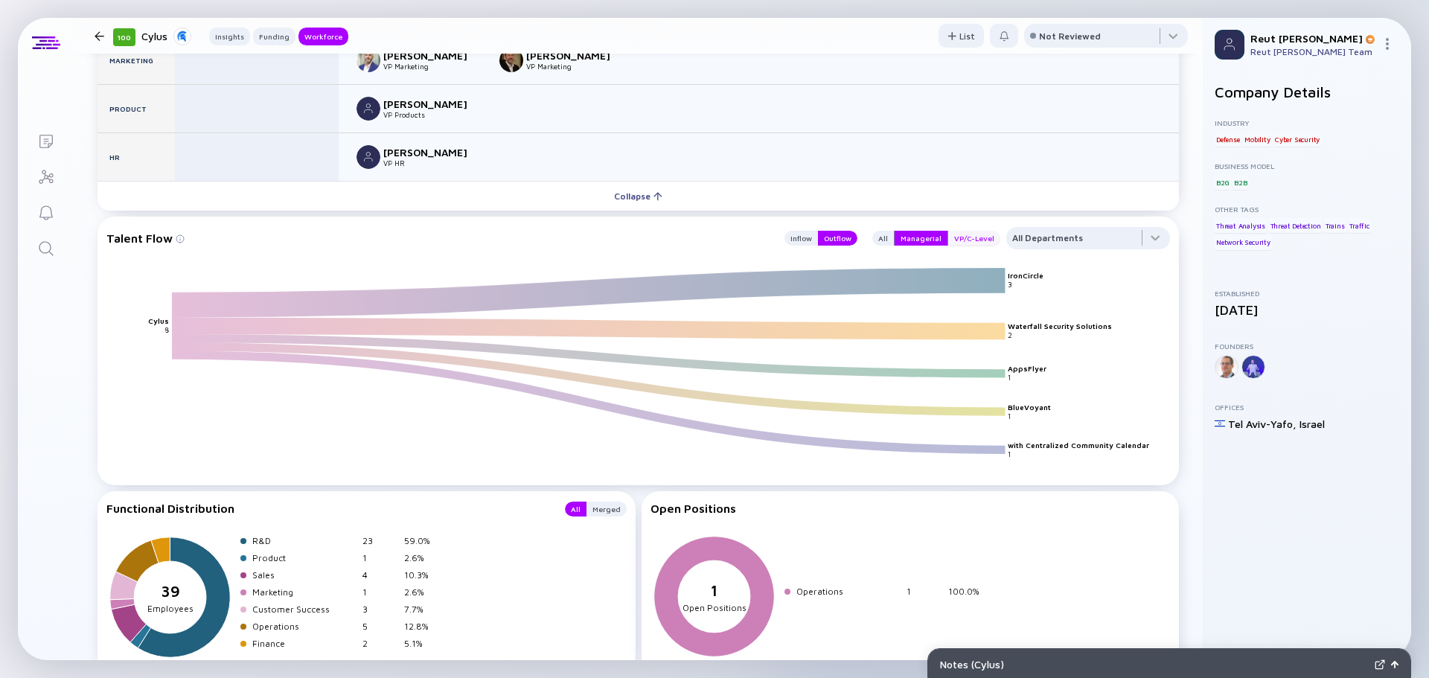
click at [953, 239] on div "VP/C-Level" at bounding box center [974, 238] width 52 height 15
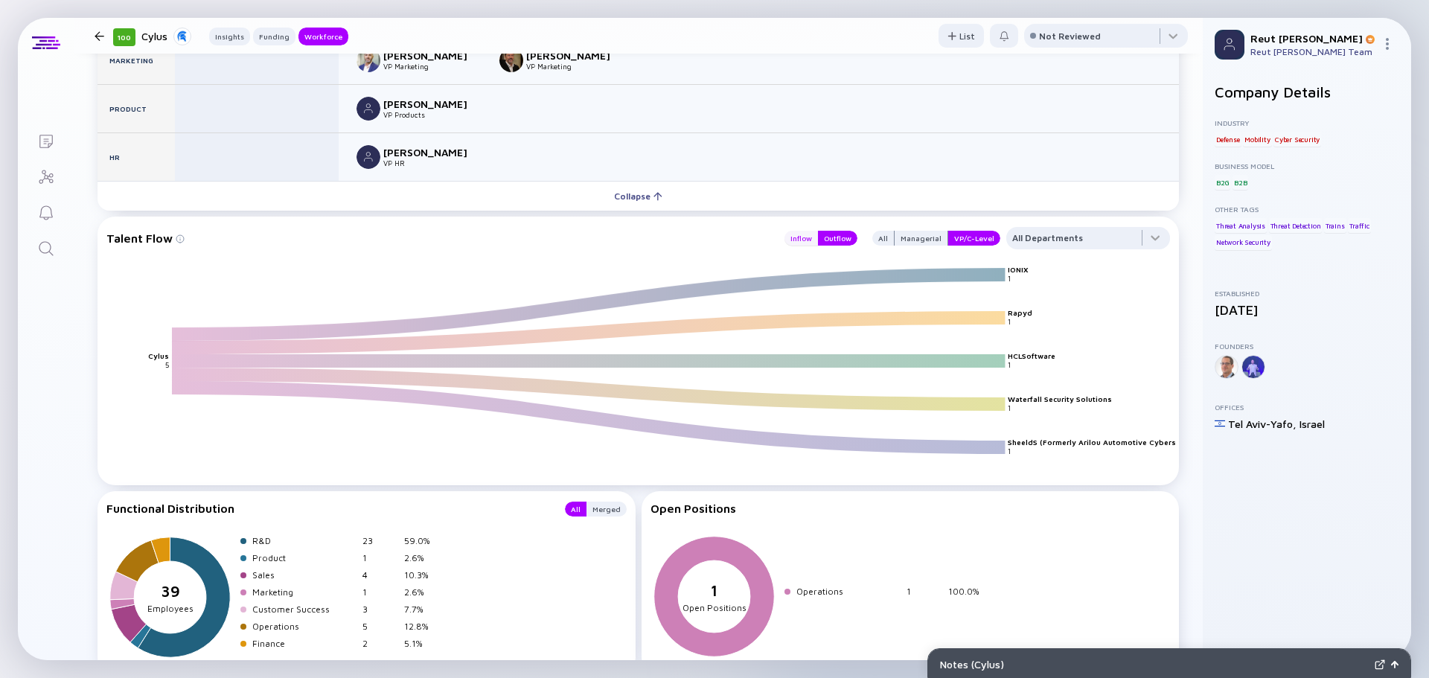
click at [794, 239] on div "Inflow" at bounding box center [802, 238] width 34 height 15
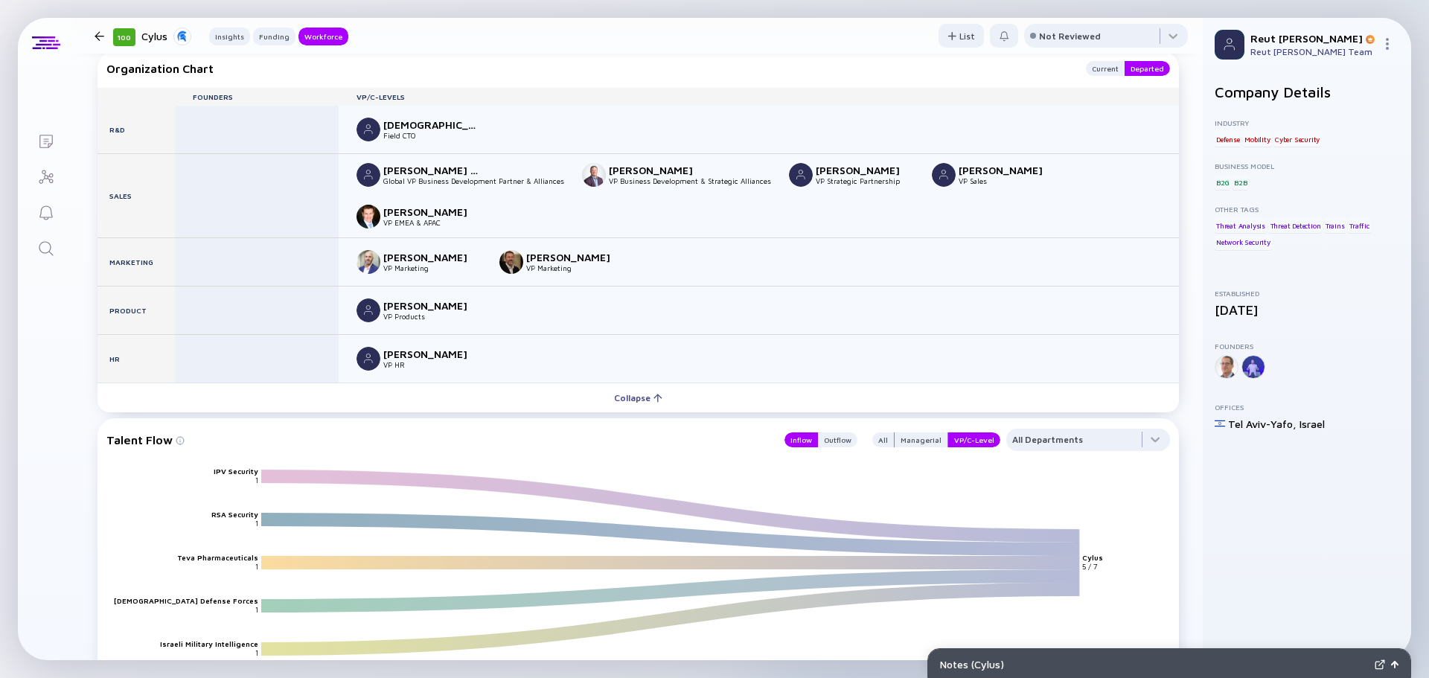
scroll to position [1381, 0]
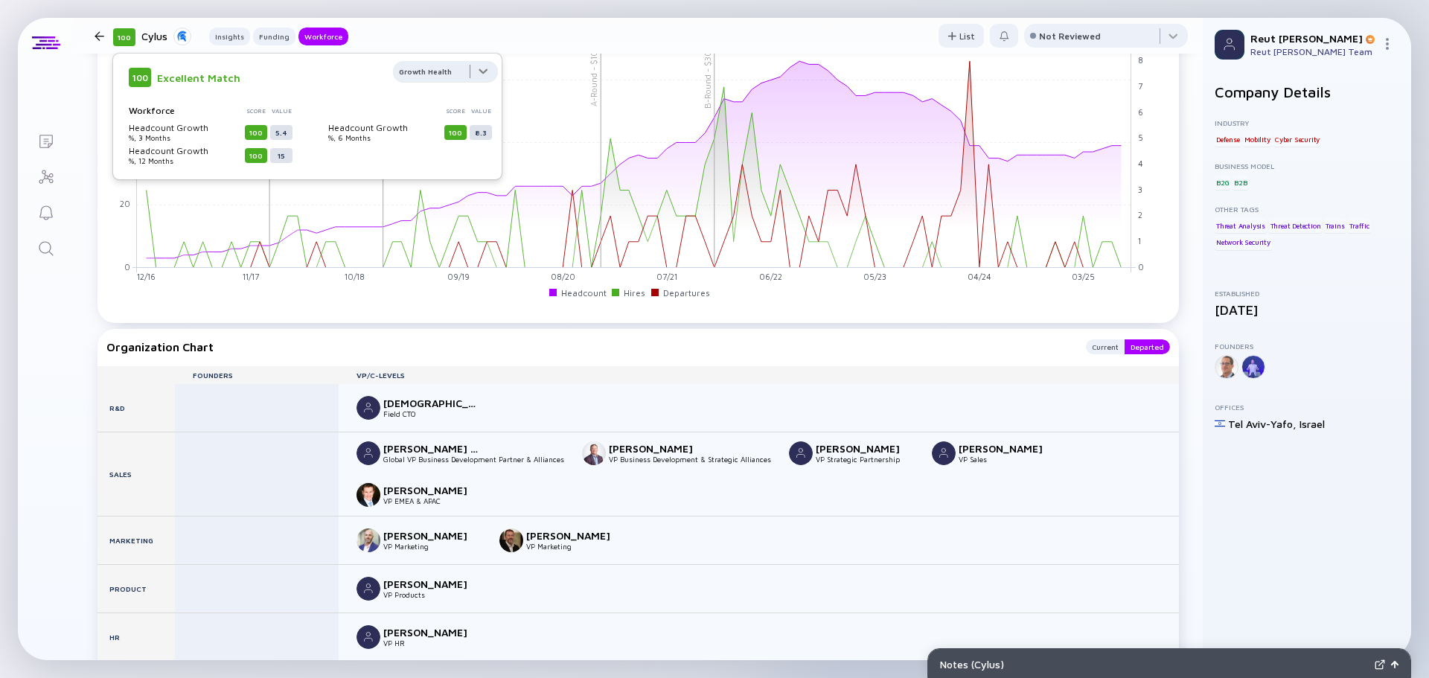
click at [470, 78] on div at bounding box center [445, 76] width 105 height 30
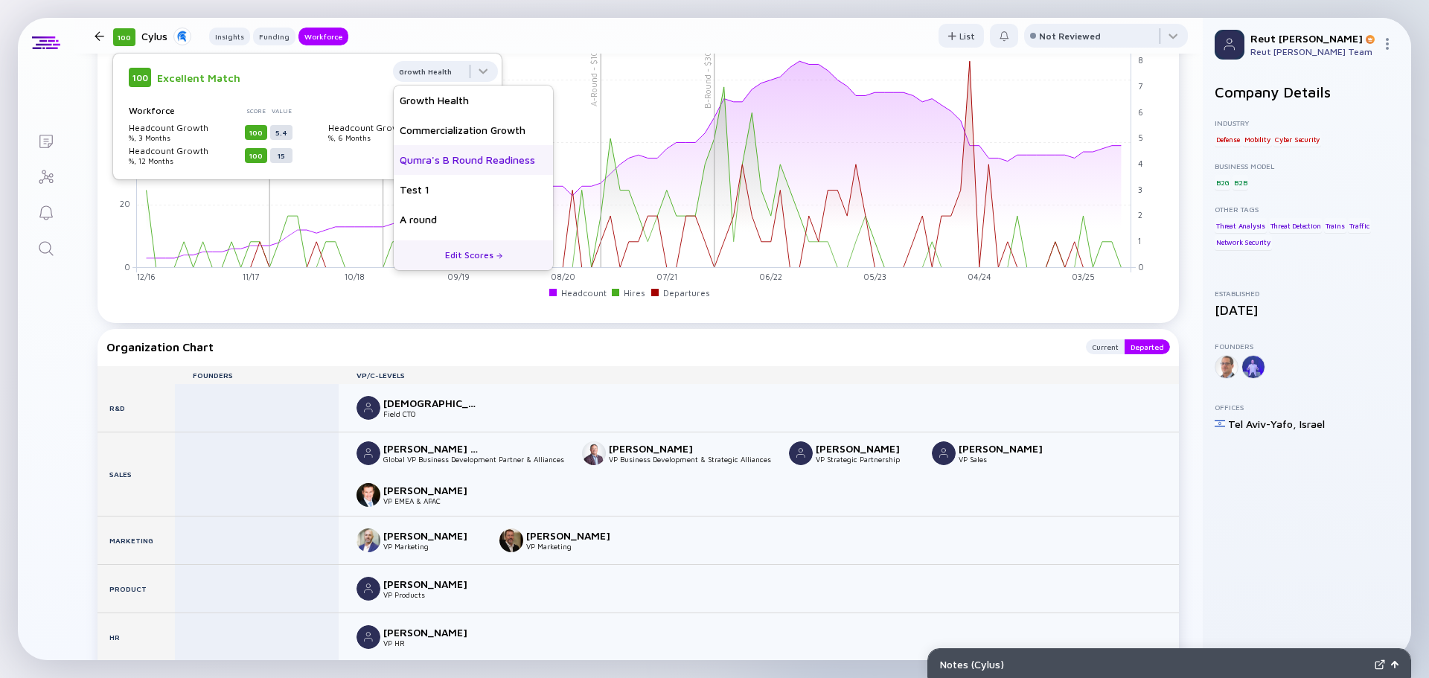
click at [466, 157] on div "Qumra's B Round Readiness" at bounding box center [473, 160] width 159 height 30
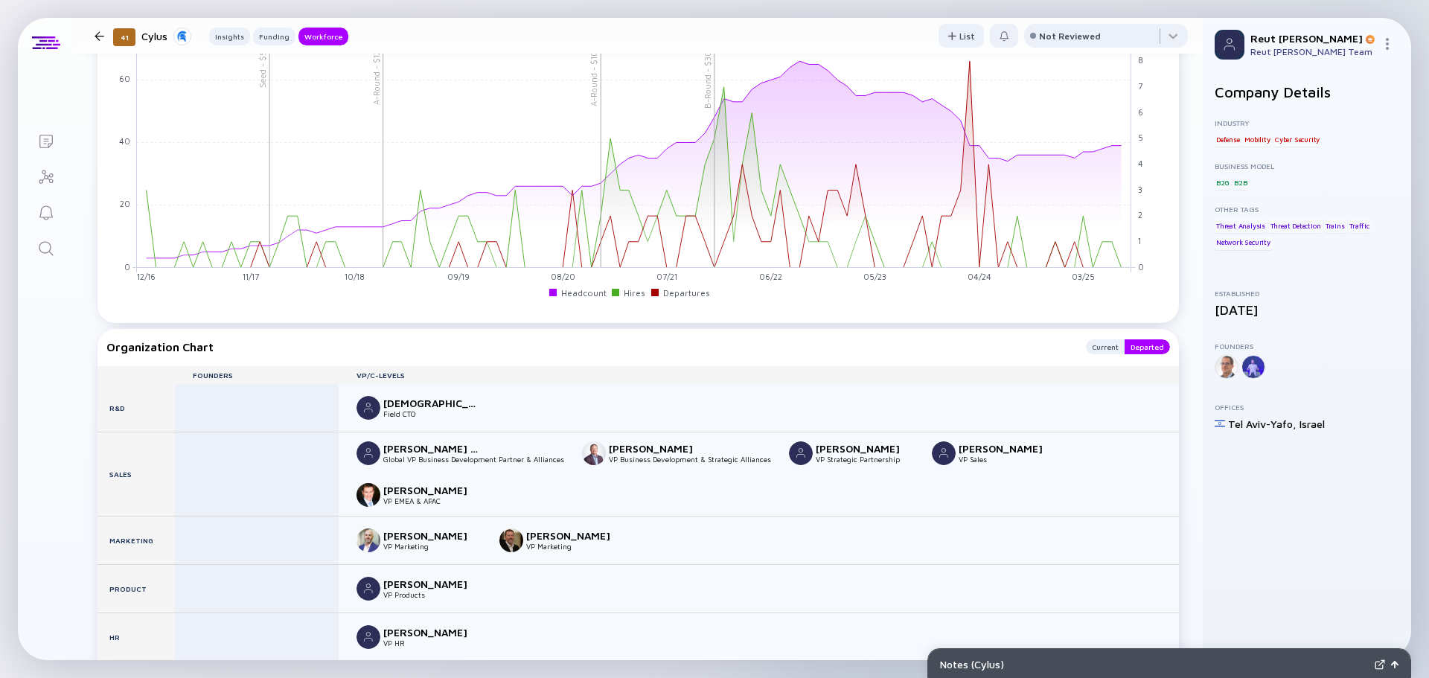
click at [104, 31] on div at bounding box center [100, 36] width 22 height 10
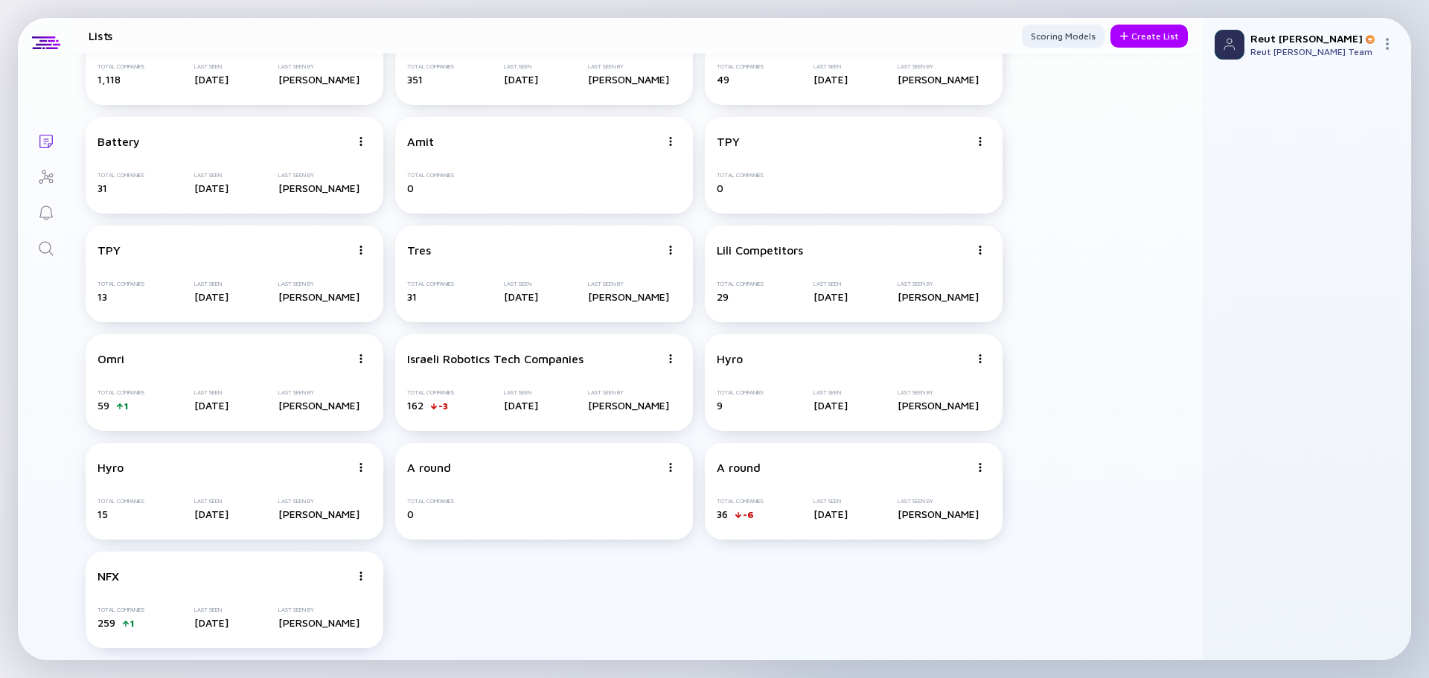
click at [51, 253] on icon "Search" at bounding box center [46, 249] width 18 height 18
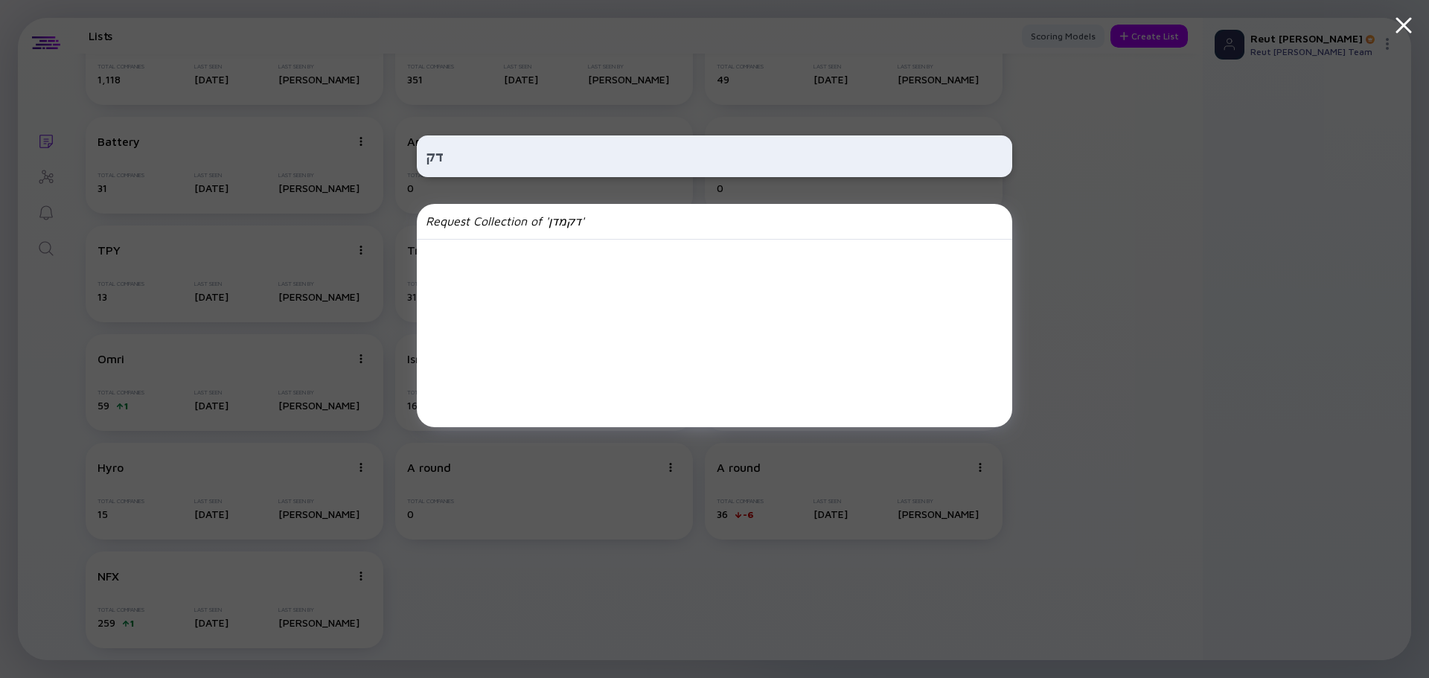
type input "ד"
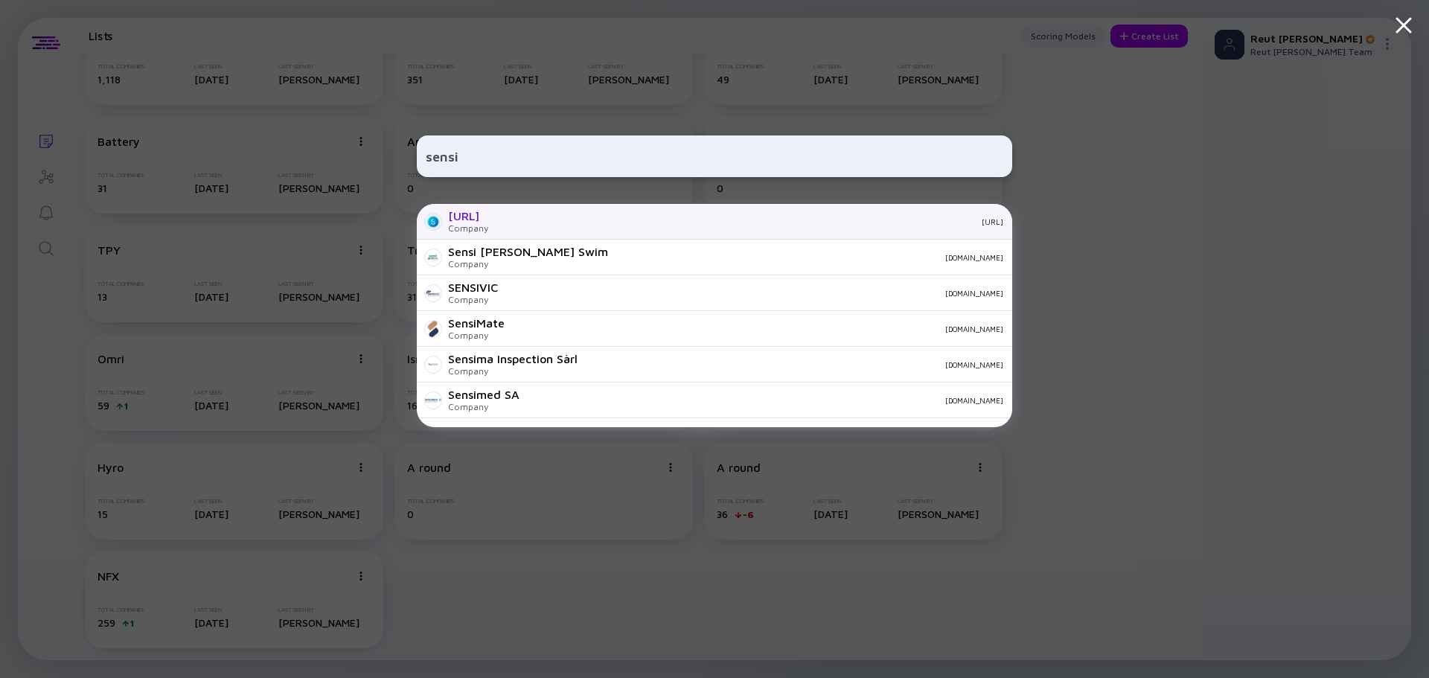
type input "sensi"
click at [503, 218] on div "sensi.ai" at bounding box center [751, 221] width 503 height 9
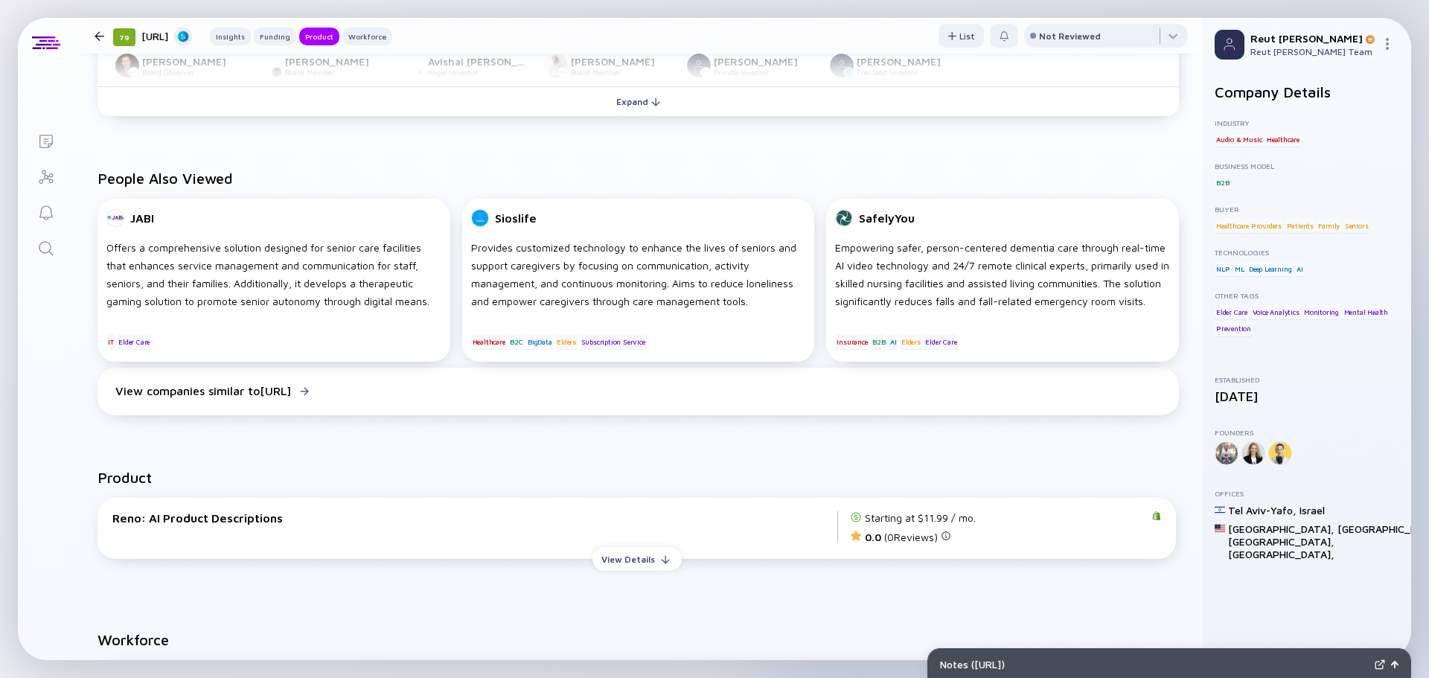
scroll to position [968, 0]
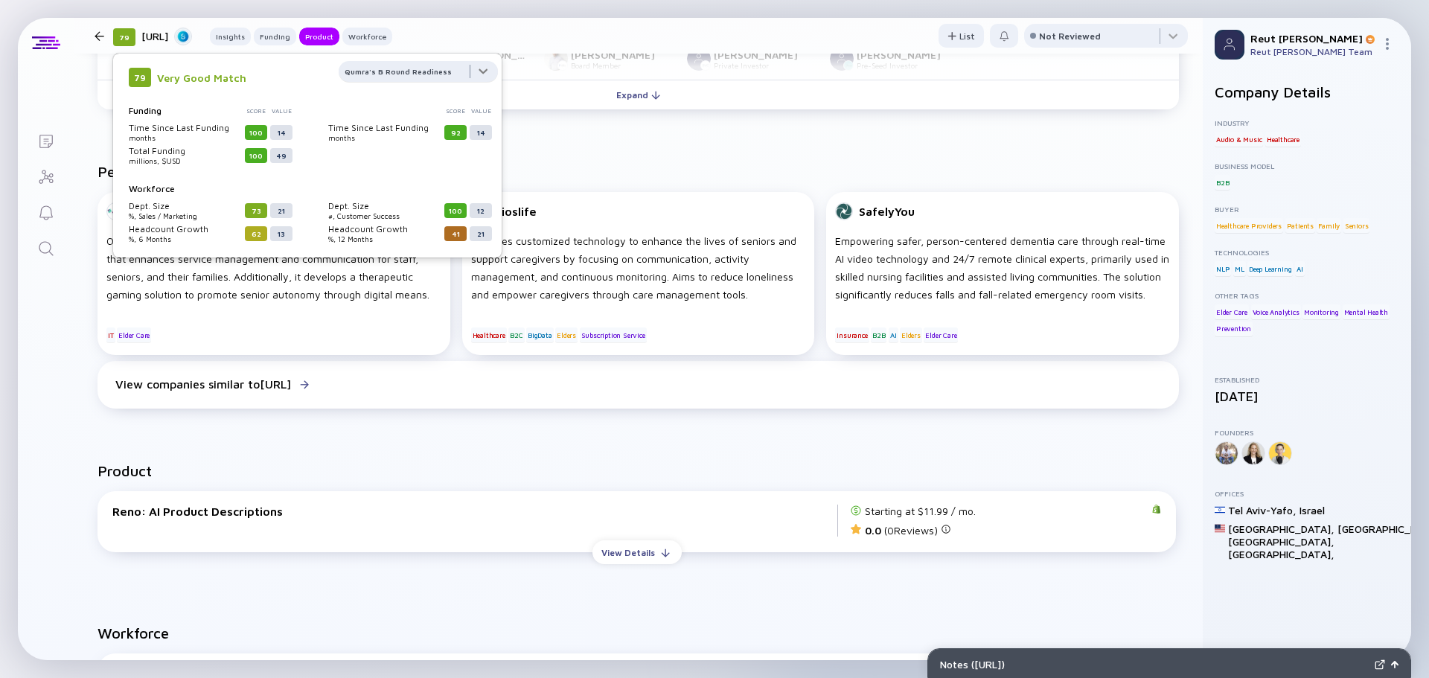
click at [445, 79] on div at bounding box center [418, 76] width 159 height 30
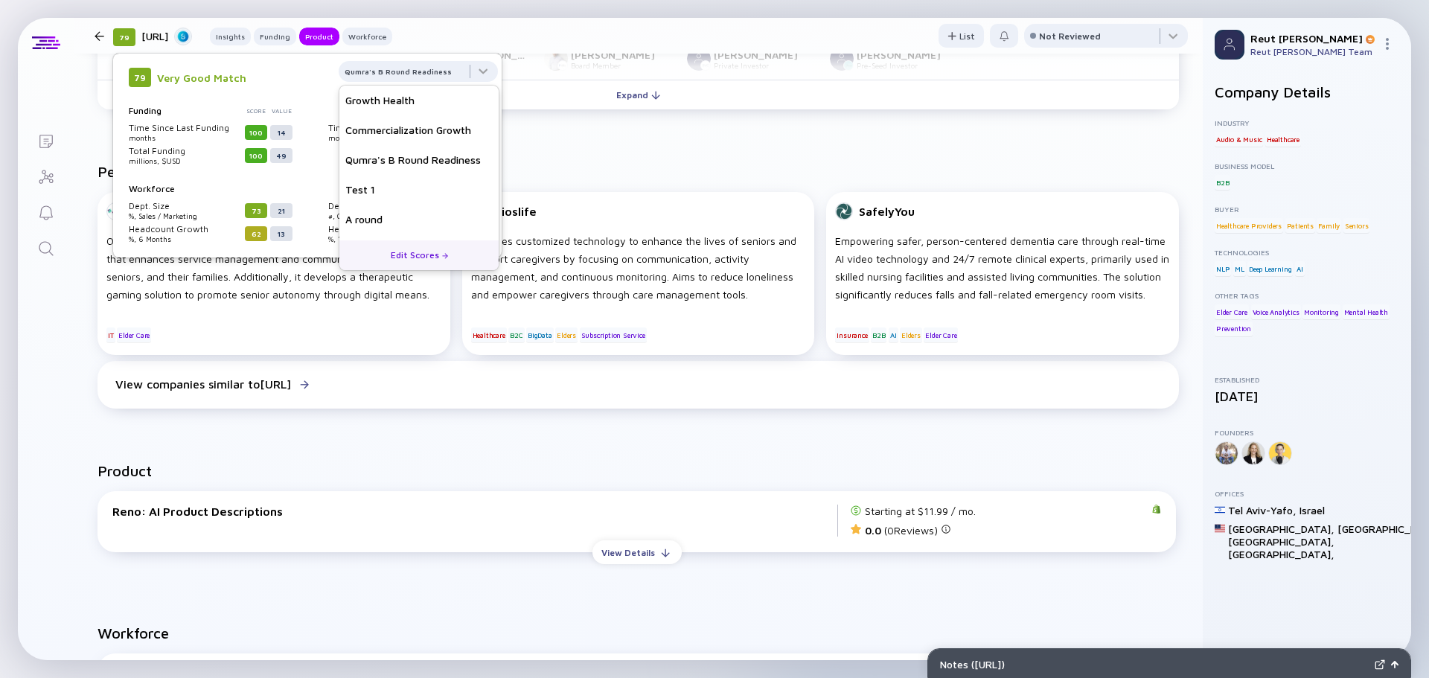
click at [299, 83] on div "79 Very Good Match Qumra's B Round Readiness Growth Health Commercialization Gr…" at bounding box center [307, 77] width 357 height 19
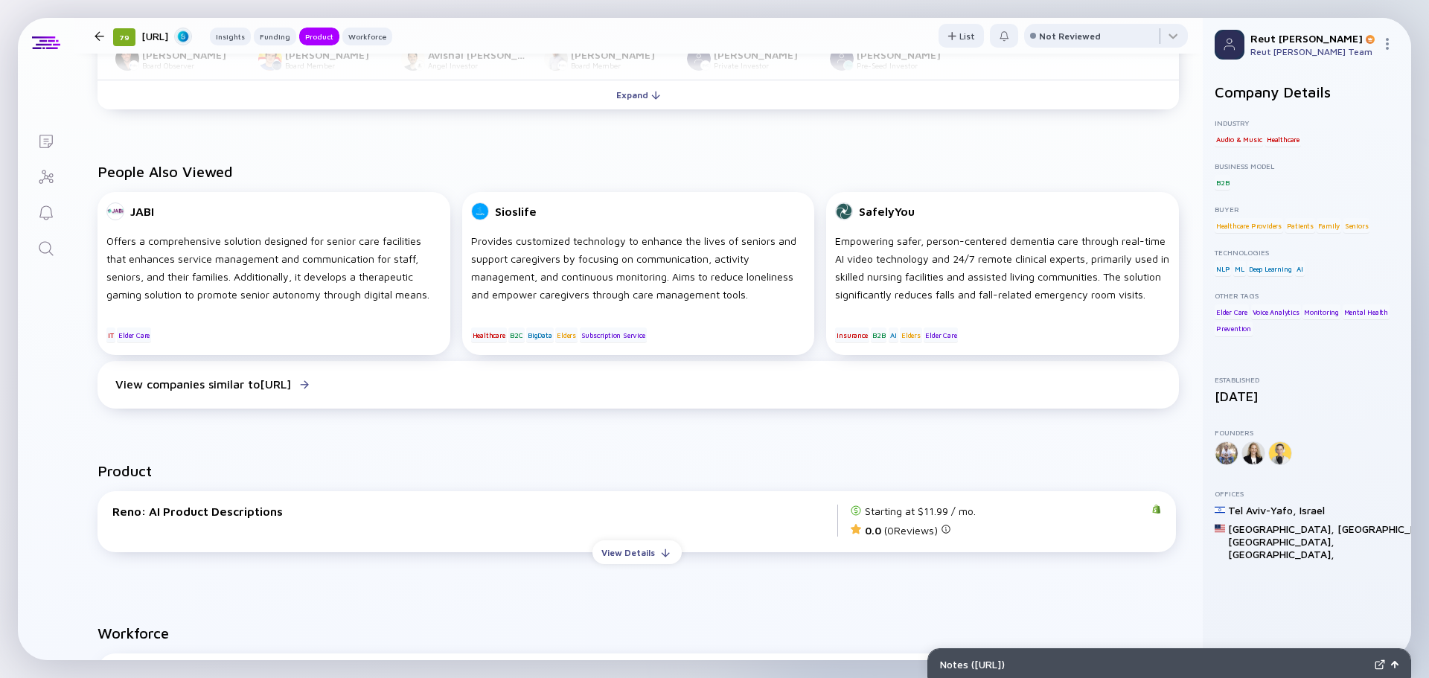
click at [55, 245] on link "Search" at bounding box center [46, 247] width 56 height 36
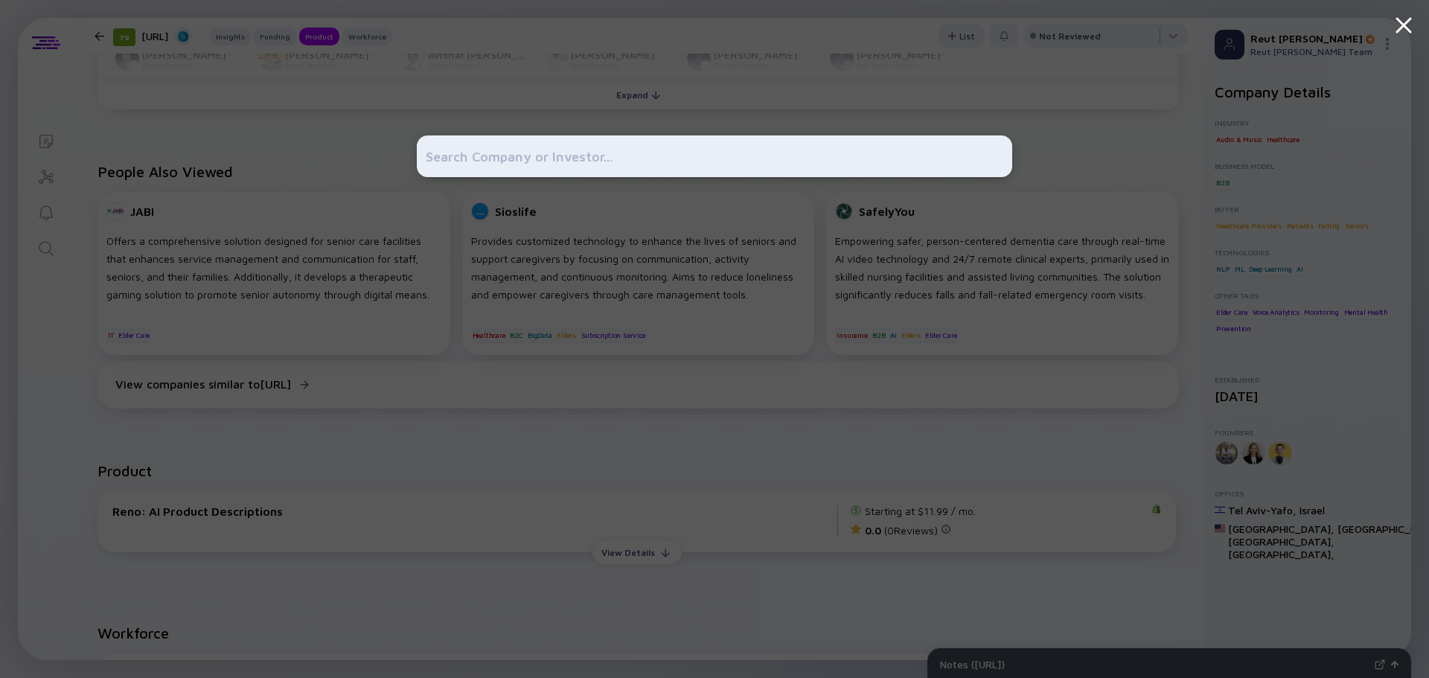
click at [494, 162] on input "text" at bounding box center [715, 156] width 578 height 27
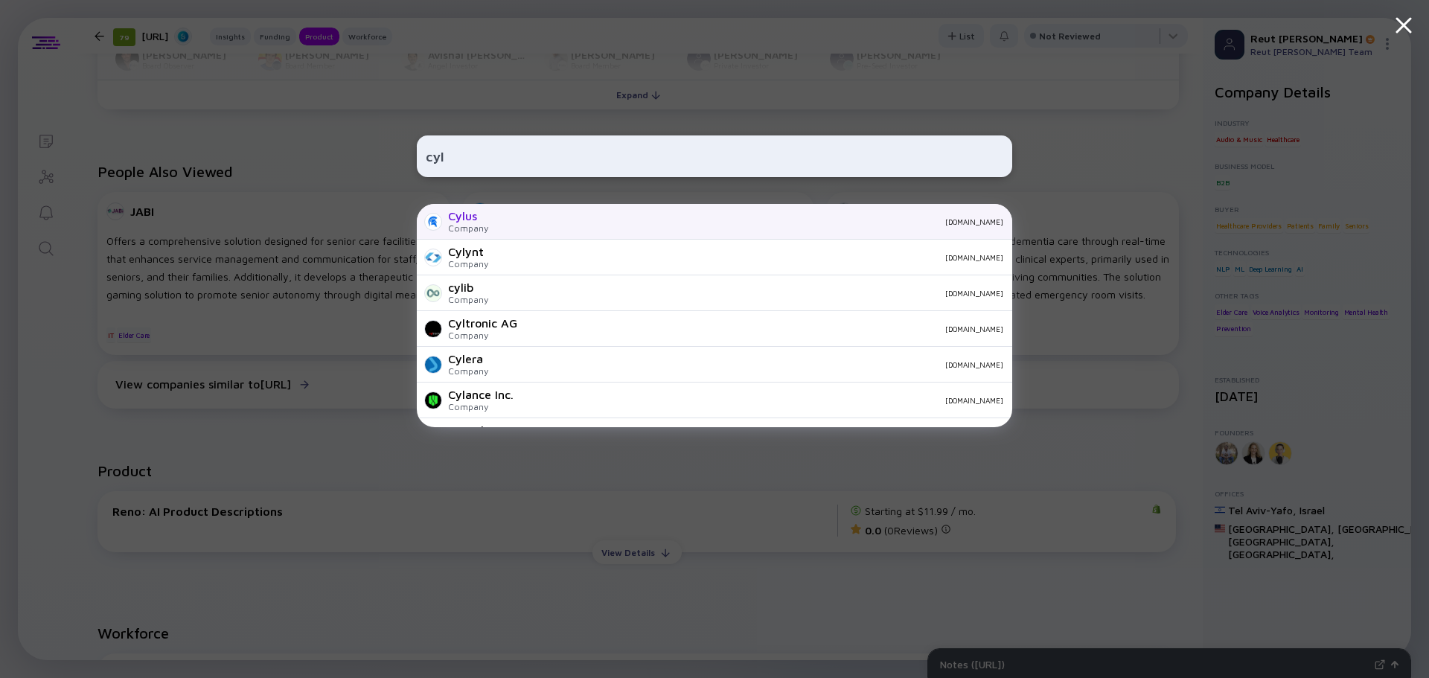
type input "cyl"
click at [507, 218] on div "[DOMAIN_NAME]" at bounding box center [751, 221] width 503 height 9
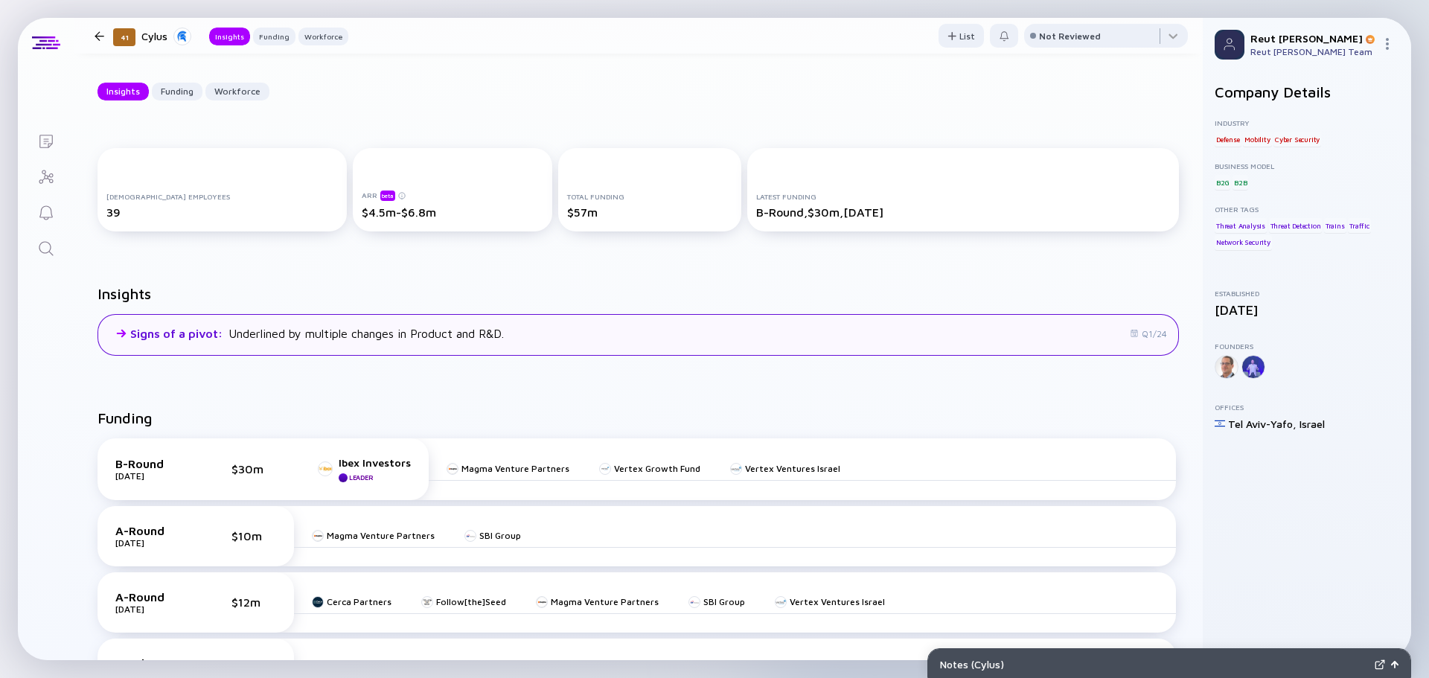
scroll to position [149, 0]
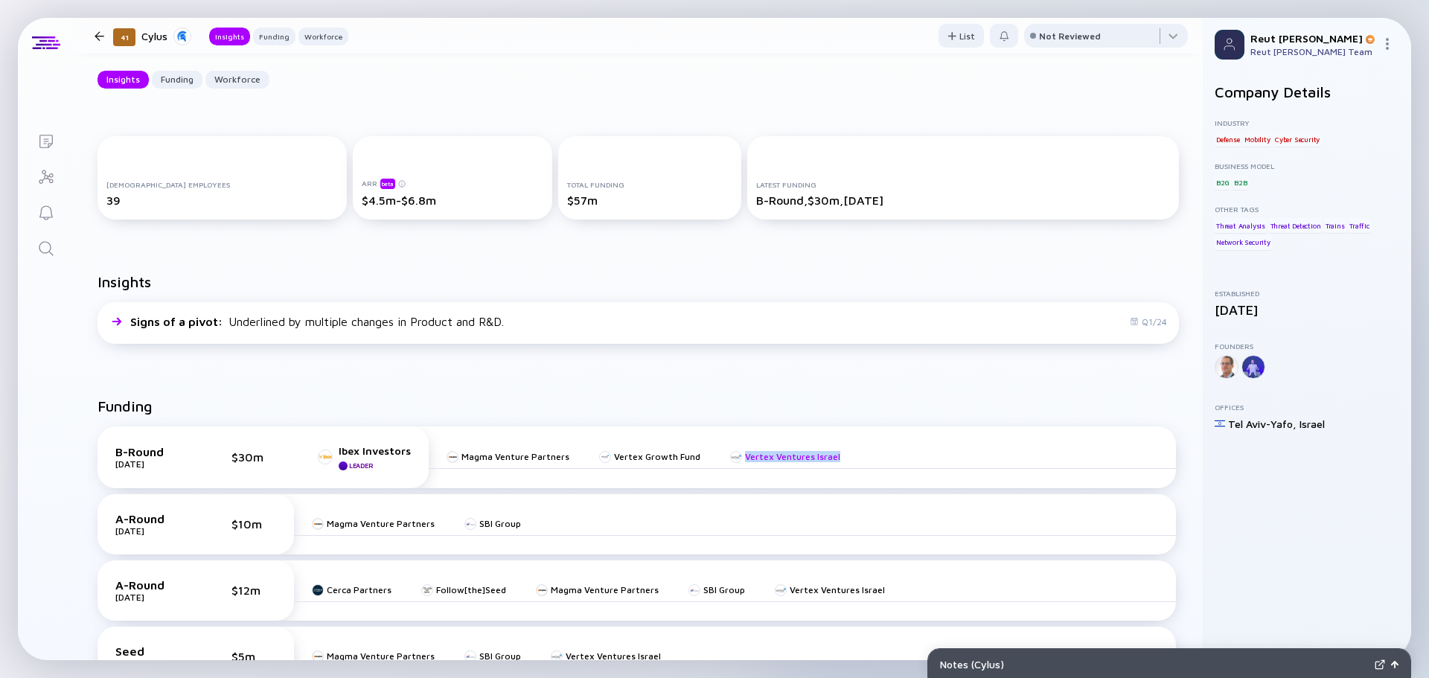
drag, startPoint x: 867, startPoint y: 459, endPoint x: 730, endPoint y: 459, distance: 137.0
click at [730, 459] on div "Magma Venture Partners Vertex Growth Fund Vertex Ventures Israel" at bounding box center [802, 457] width 747 height 24
copy link "Vertex Ventures Israel"
